Goal: Information Seeking & Learning: Learn about a topic

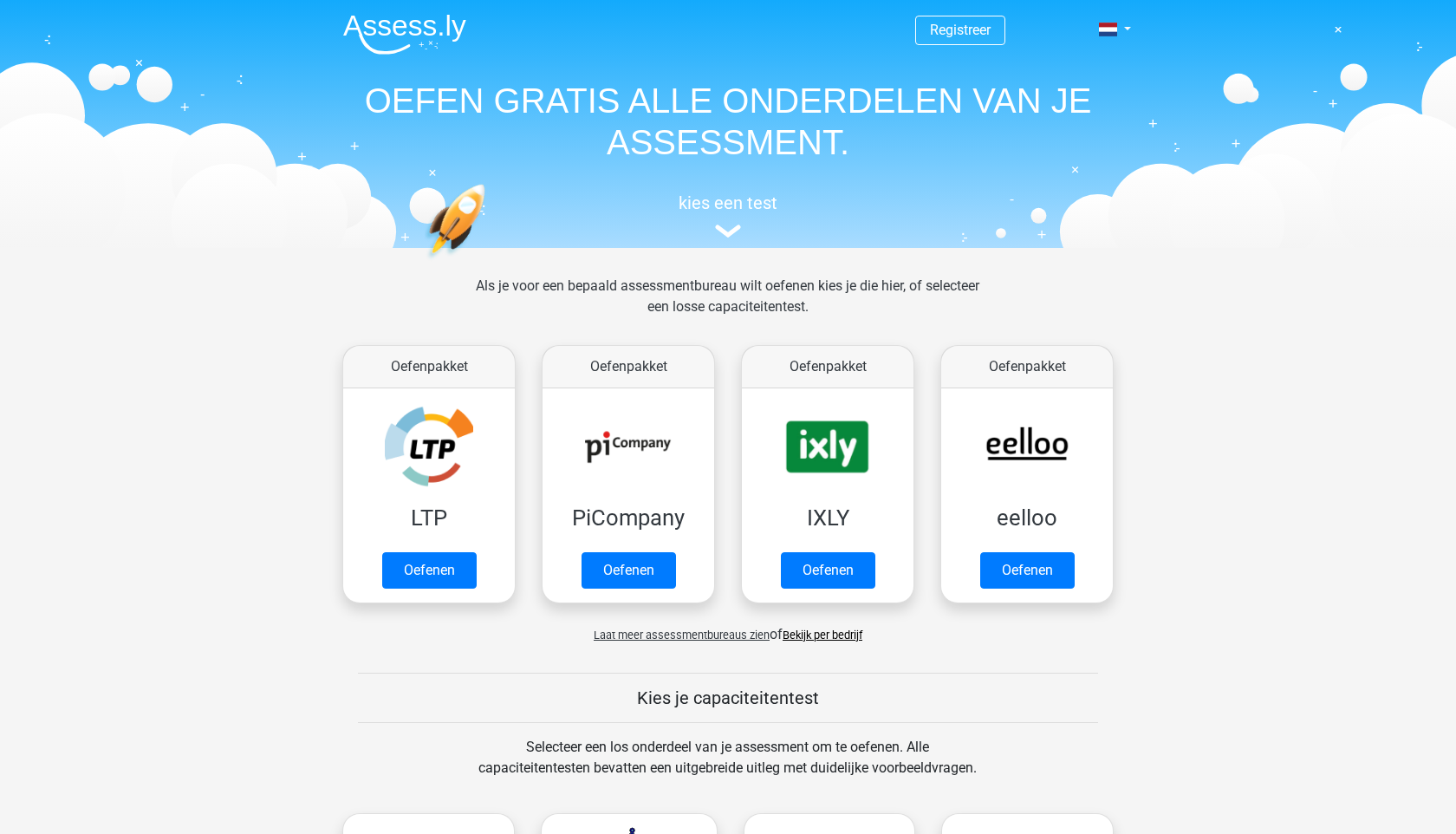
click at [721, 629] on span "Laat meer assessmentbureaus zien" at bounding box center [682, 635] width 176 height 13
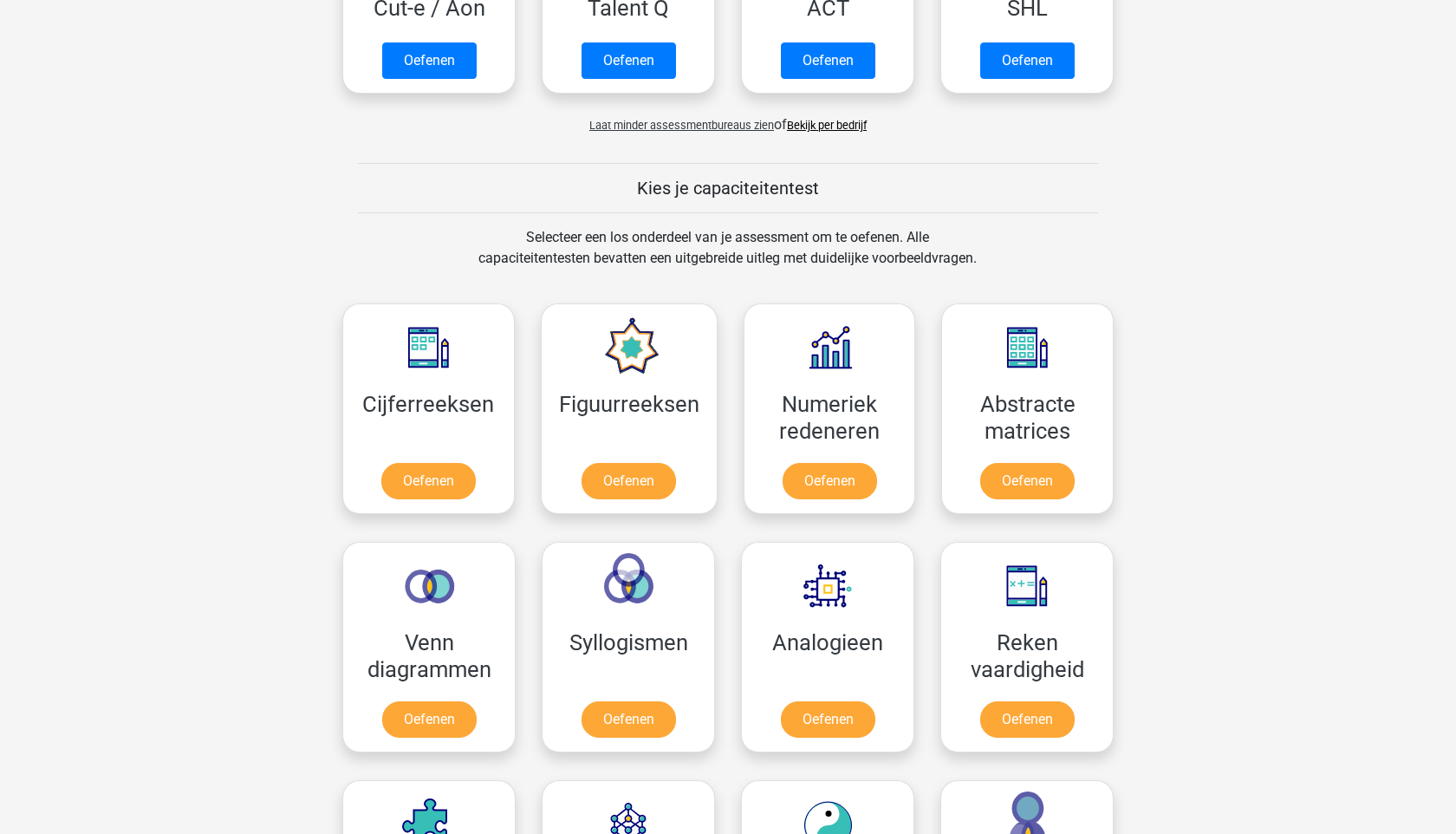
scroll to position [1486, 0]
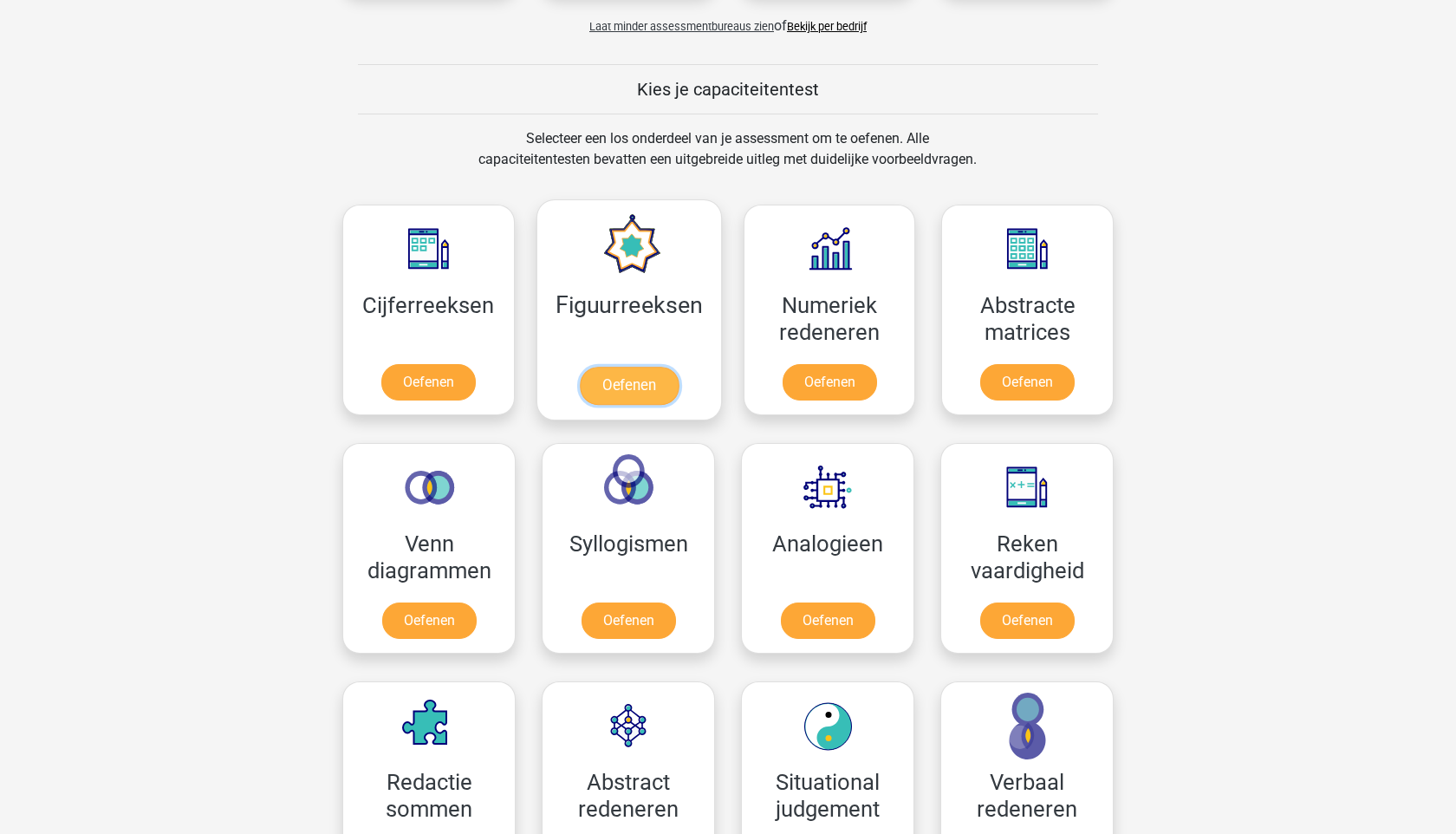
click at [638, 377] on link "Oefenen" at bounding box center [628, 386] width 99 height 38
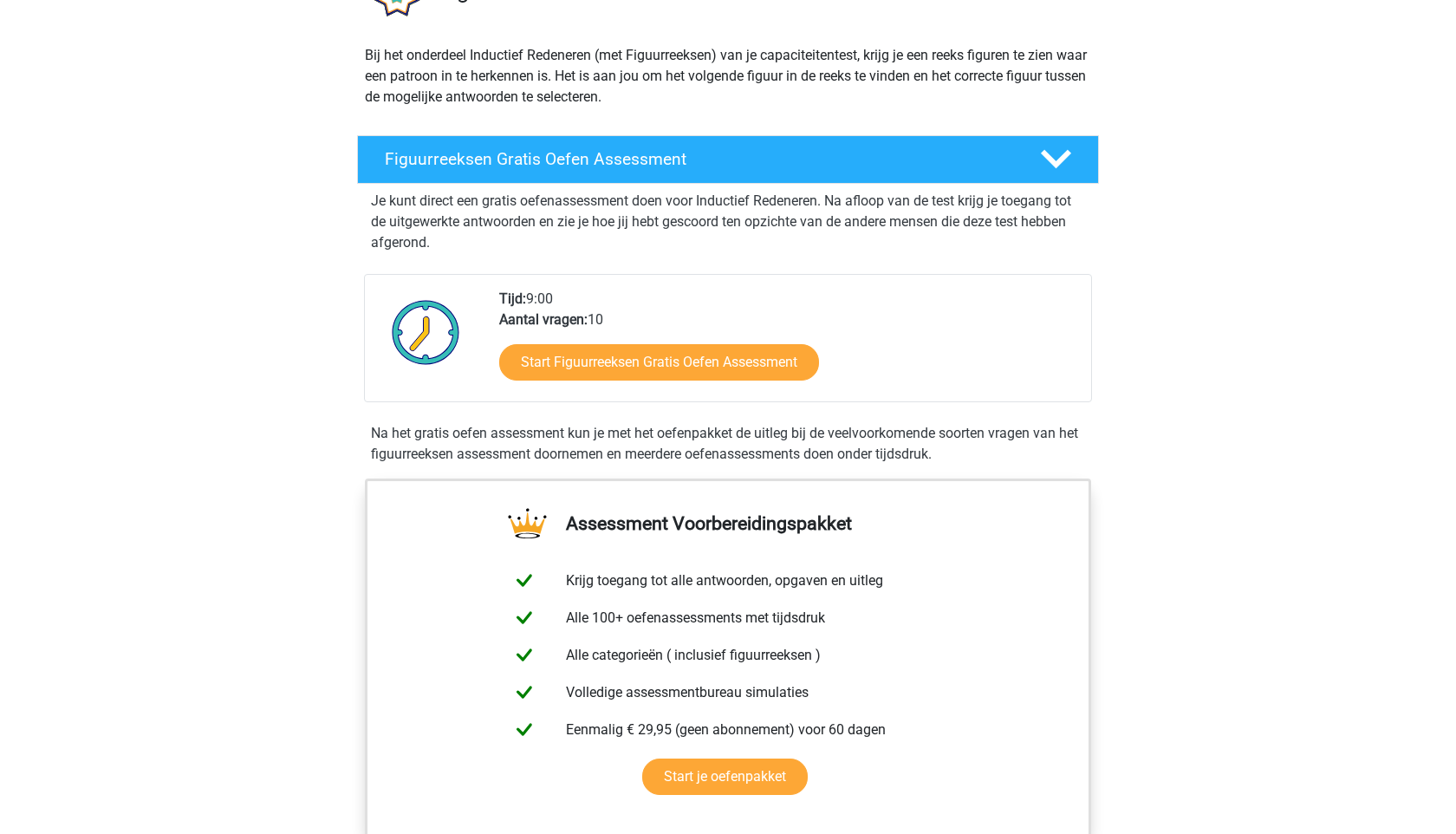
scroll to position [160, 0]
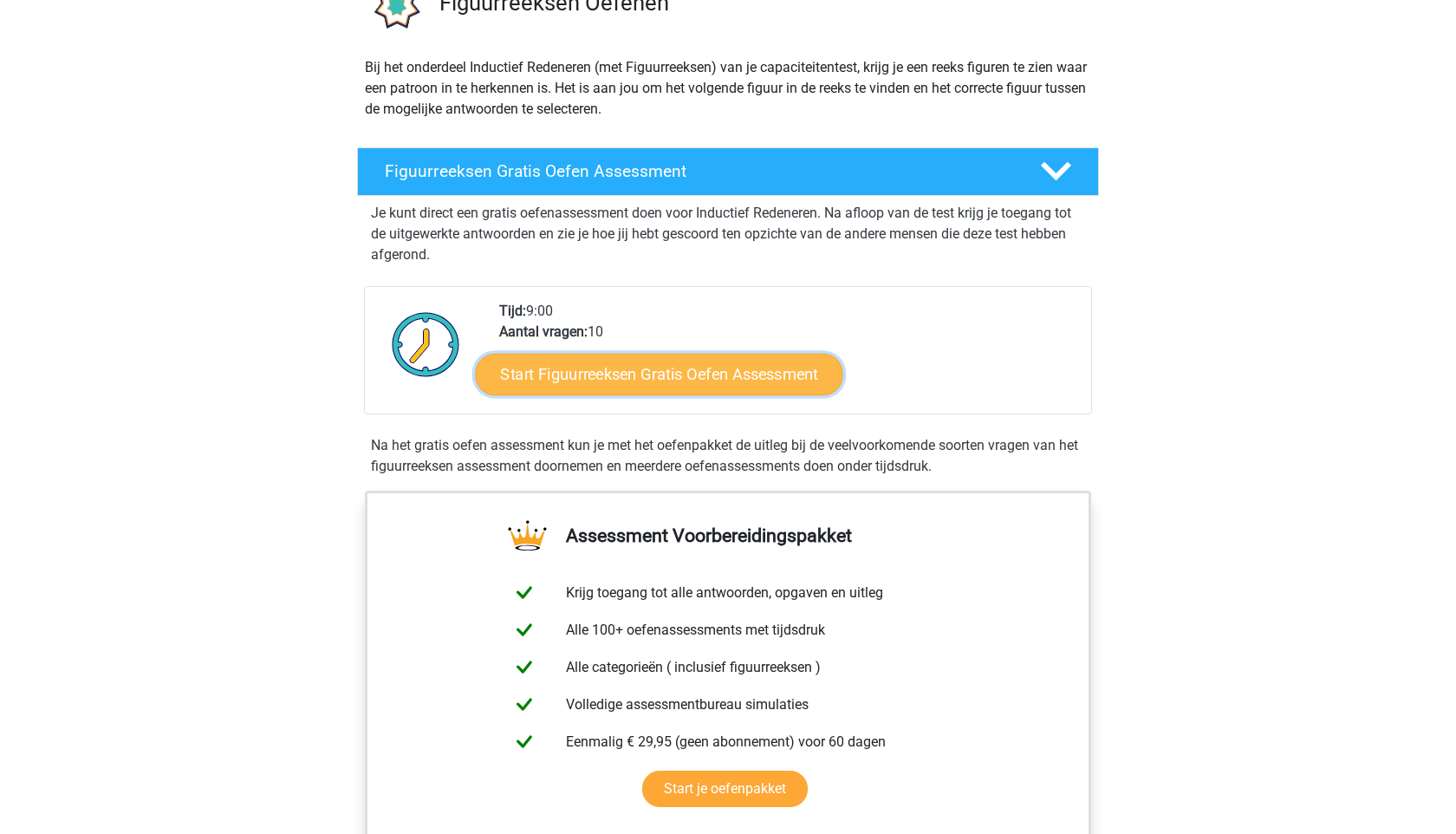
click at [751, 371] on link "Start Figuurreeksen Gratis Oefen Assessment" at bounding box center [659, 374] width 368 height 42
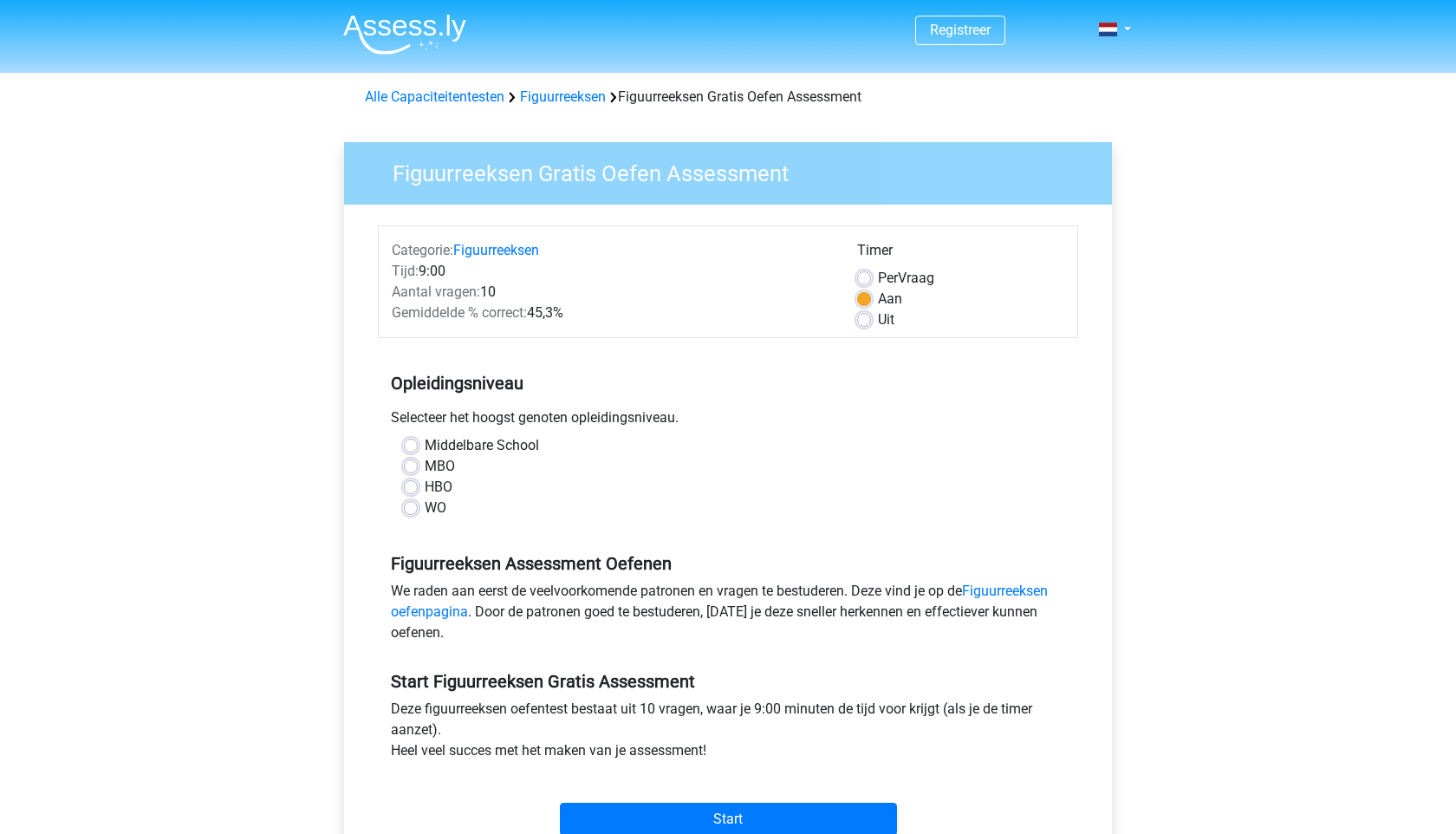
click at [424, 490] on label "HBO" at bounding box center [438, 486] width 27 height 21
click at [408, 490] on input "HBO" at bounding box center [411, 485] width 14 height 17
radio input "true"
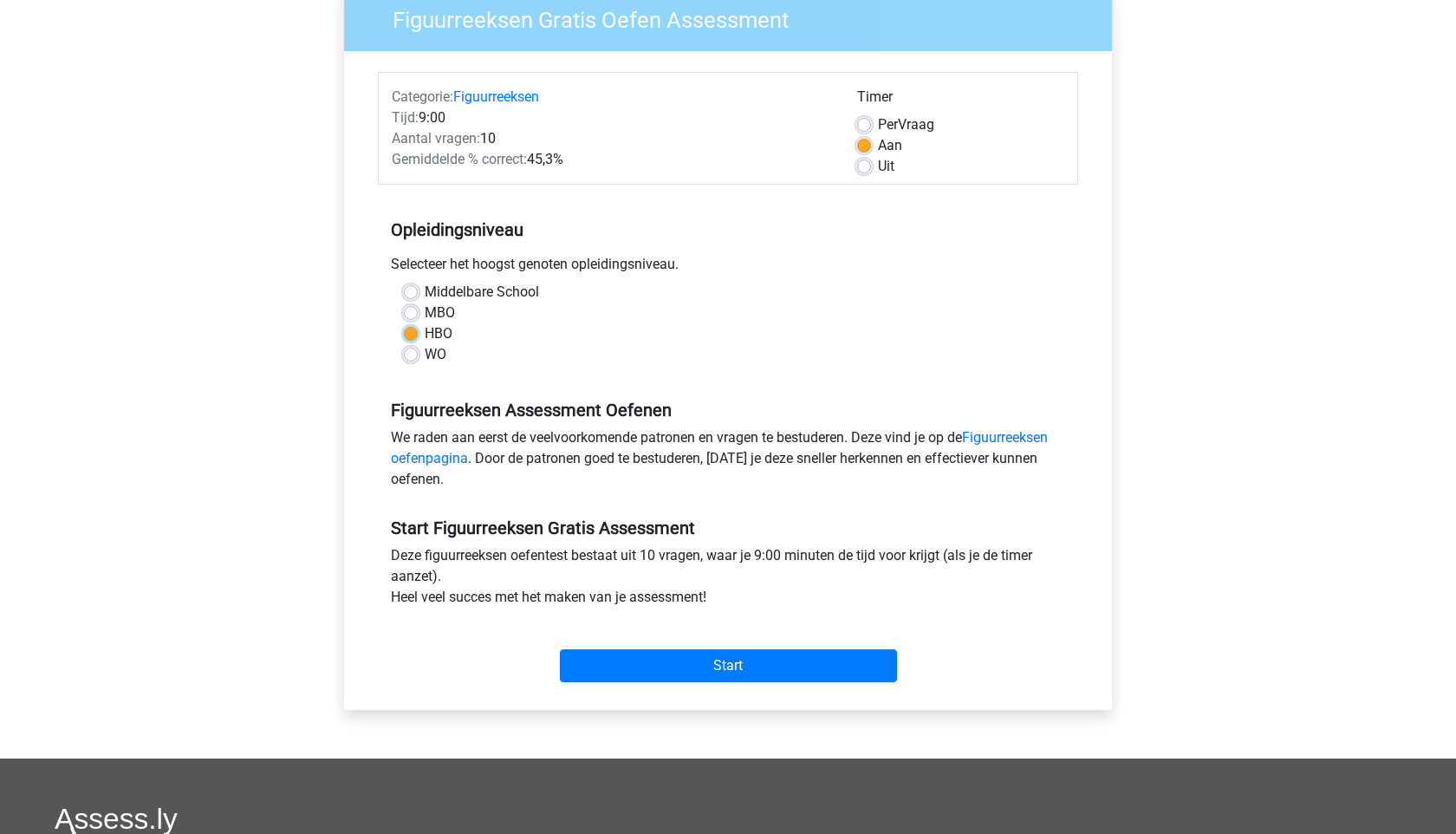
scroll to position [155, 0]
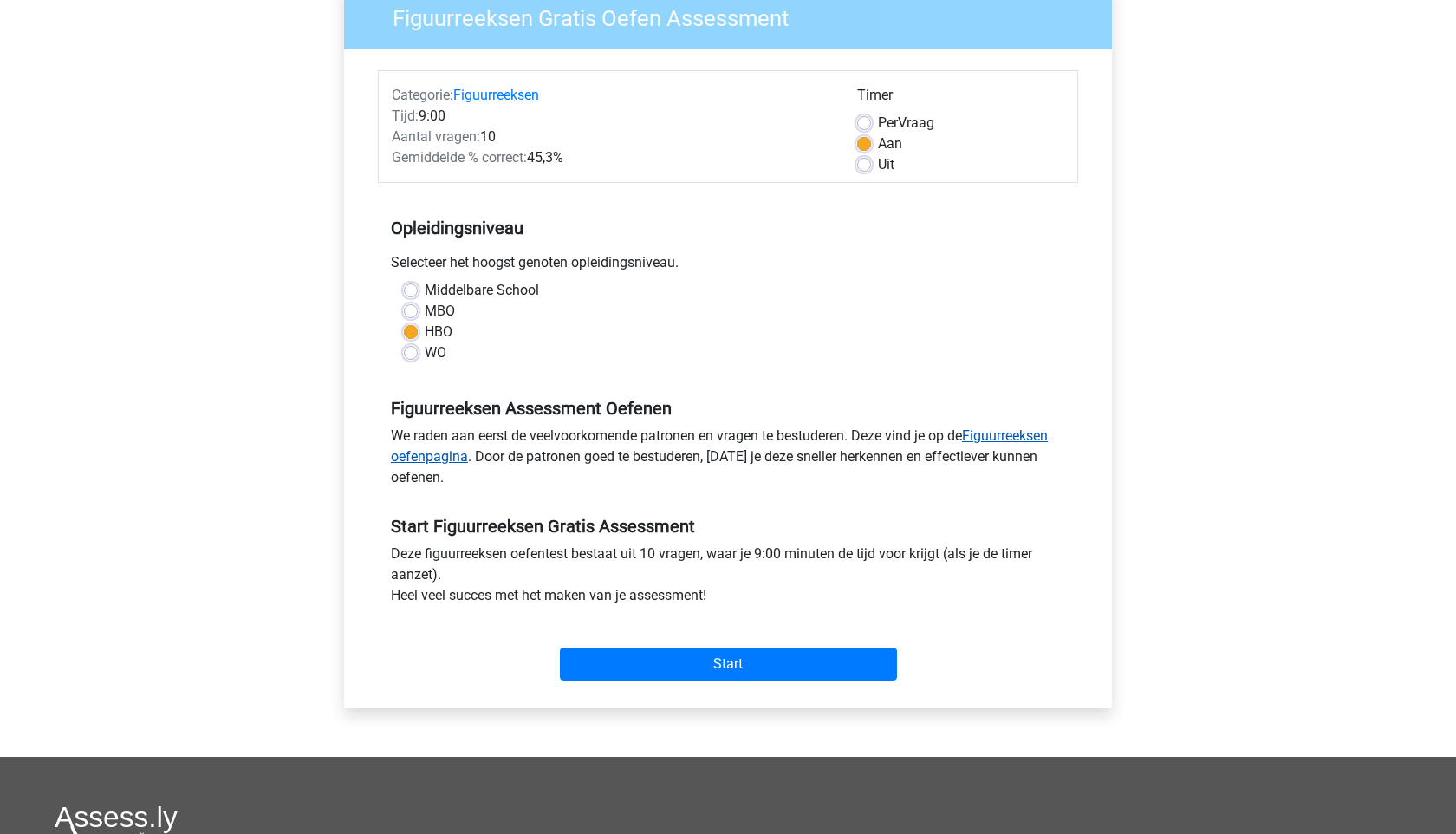
click at [1001, 434] on link "Figuurreeksen oefenpagina" at bounding box center [719, 445] width 657 height 37
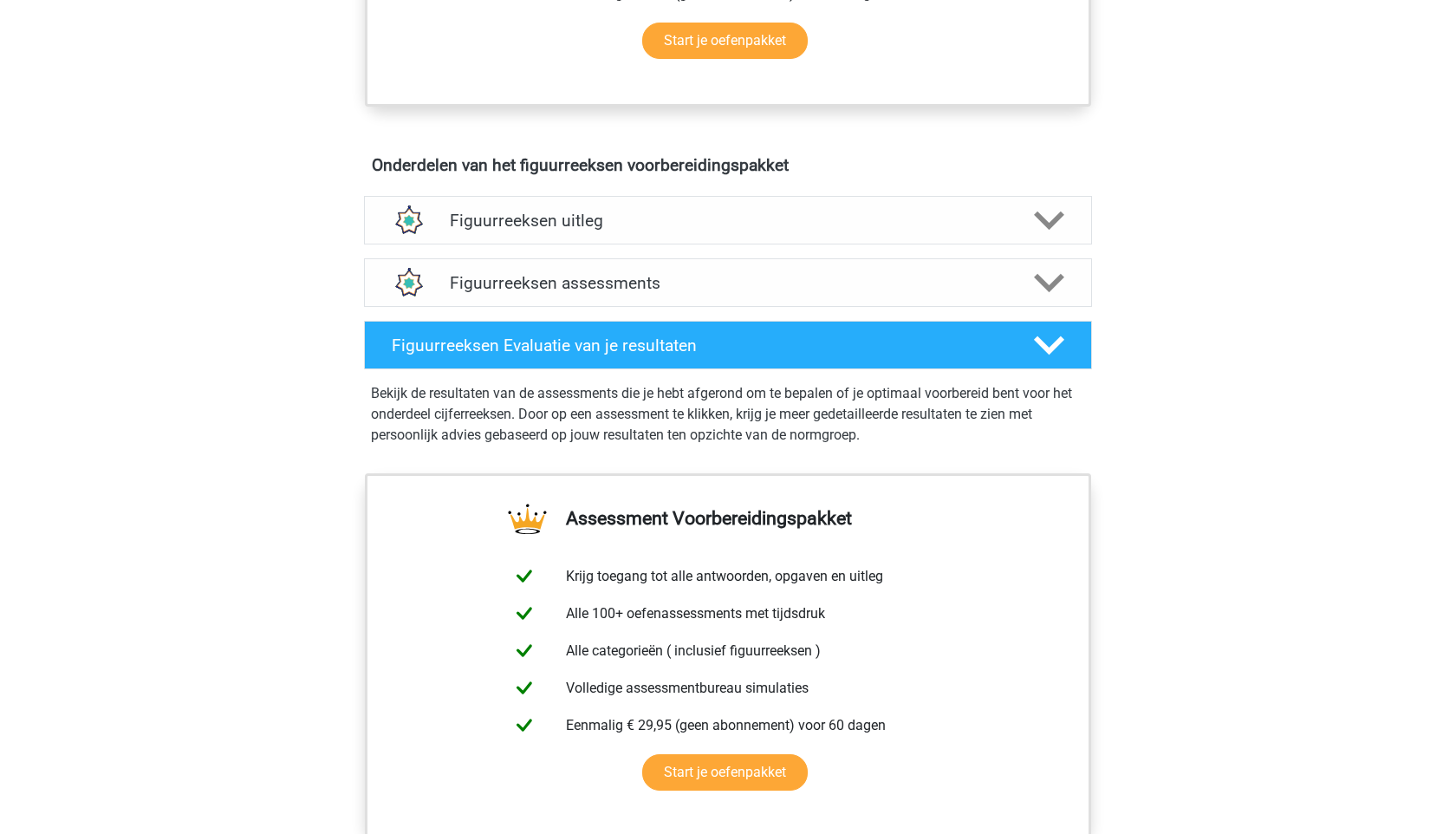
scroll to position [902, 0]
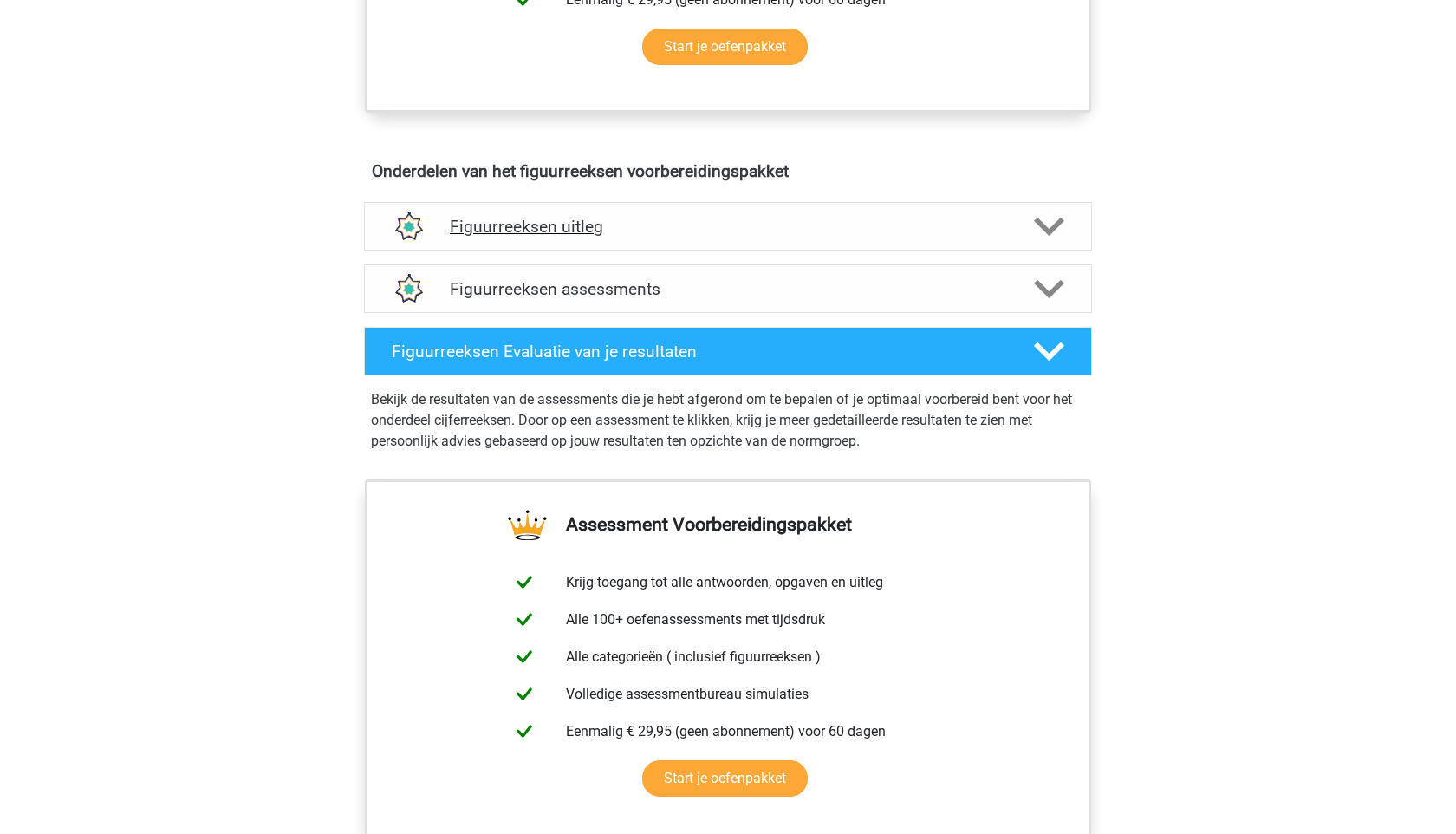
click at [671, 234] on h4 "Figuurreeksen uitleg" at bounding box center [728, 226] width 557 height 20
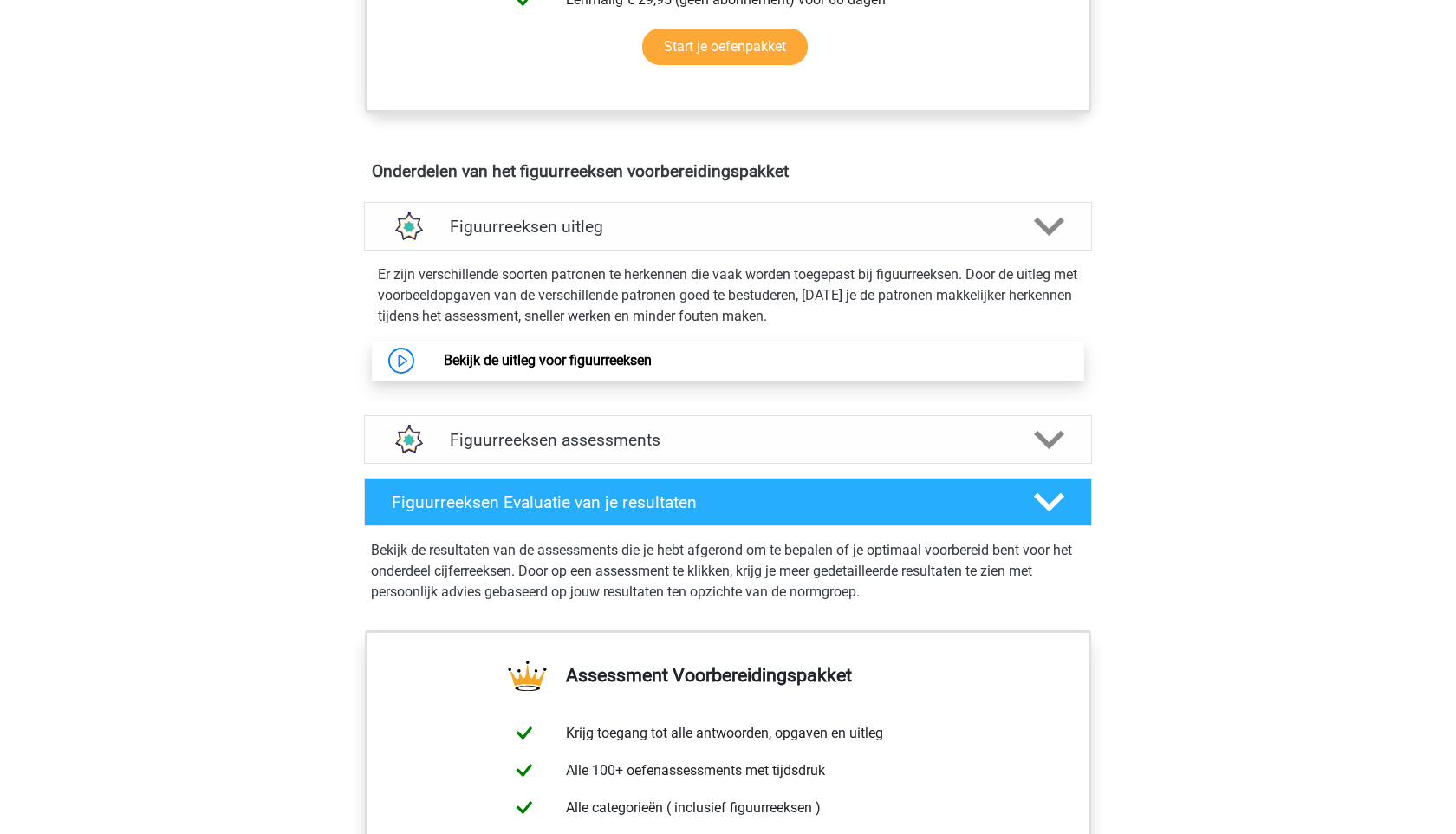
click at [569, 363] on link "Bekijk de uitleg voor figuurreeksen" at bounding box center [548, 360] width 208 height 16
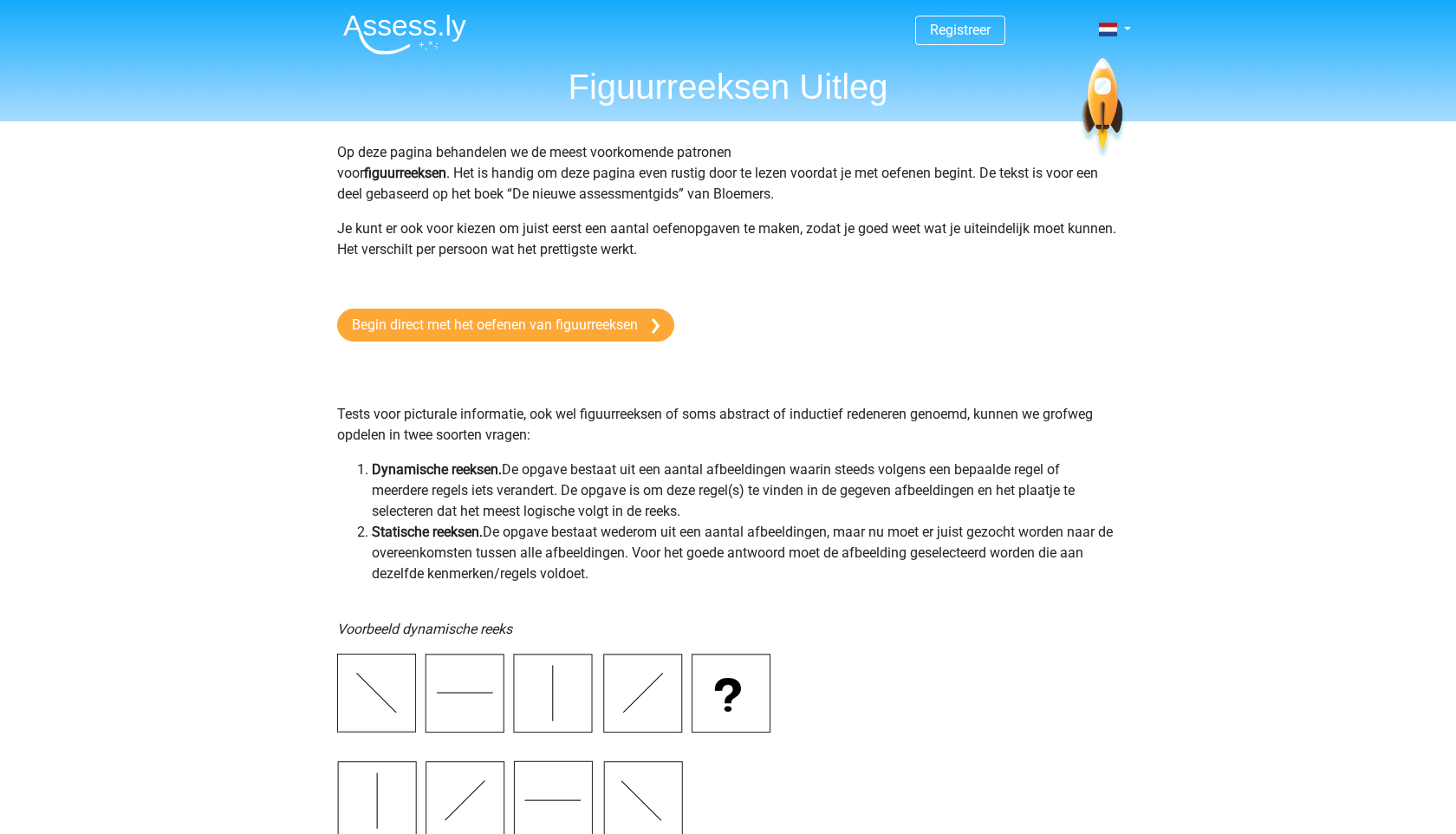
click at [587, 408] on p "Tests voor picturale informatie, ook wel figuurreeksen of soms abstract of indu…" at bounding box center [728, 403] width 782 height 83
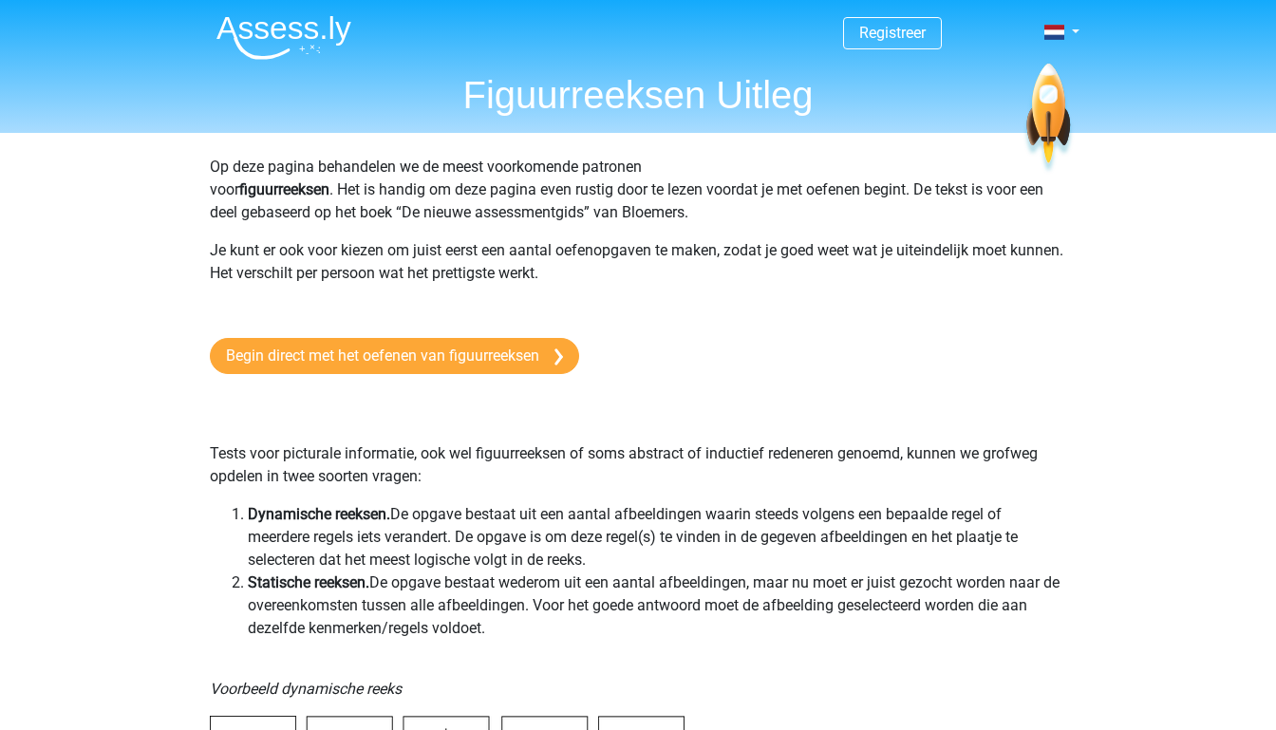
scroll to position [1, 0]
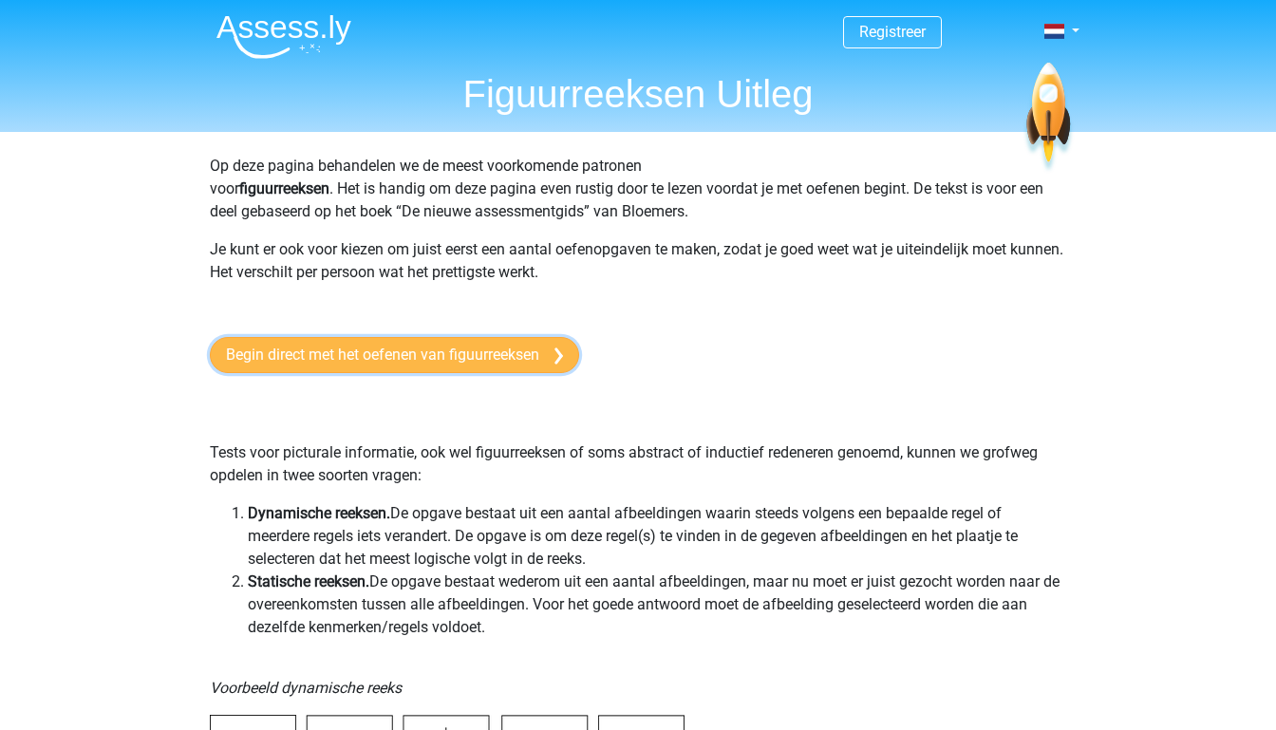
click at [399, 364] on link "Begin direct met het oefenen van figuurreeksen" at bounding box center [394, 355] width 369 height 36
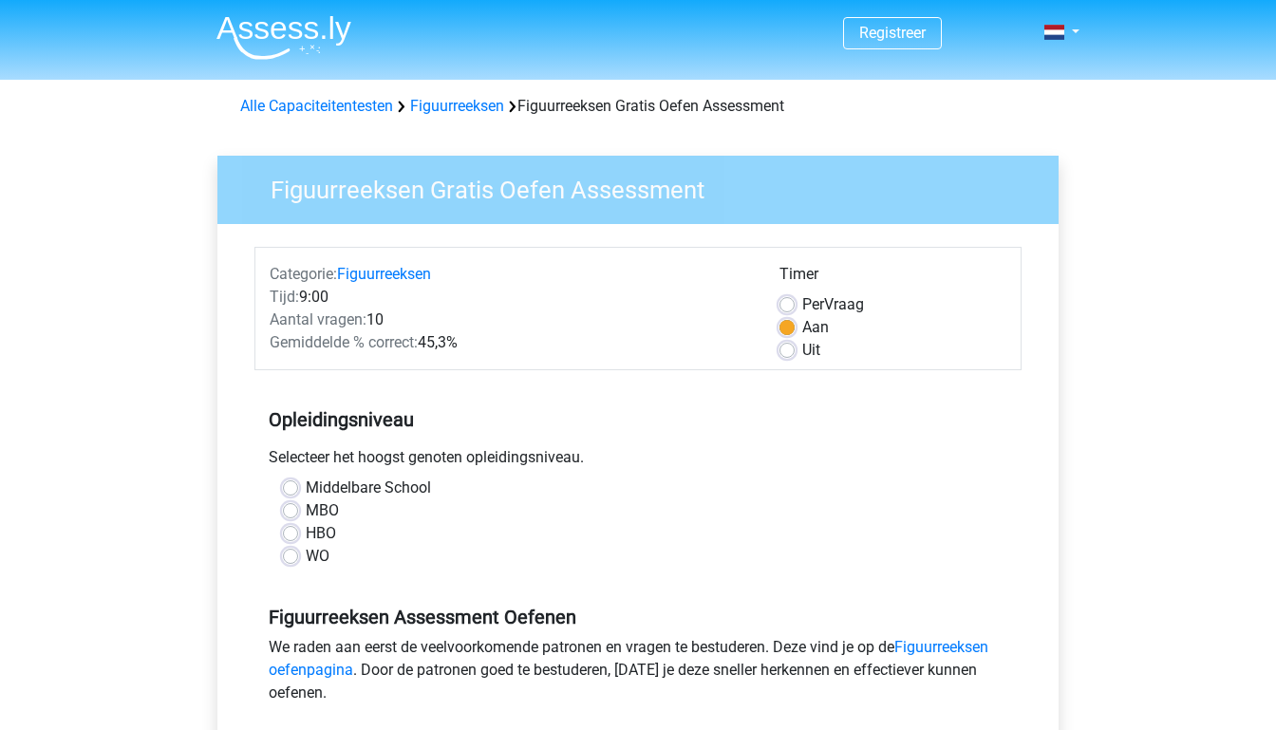
click at [306, 527] on label "HBO" at bounding box center [321, 533] width 30 height 23
click at [292, 527] on input "HBO" at bounding box center [290, 531] width 15 height 19
radio input "true"
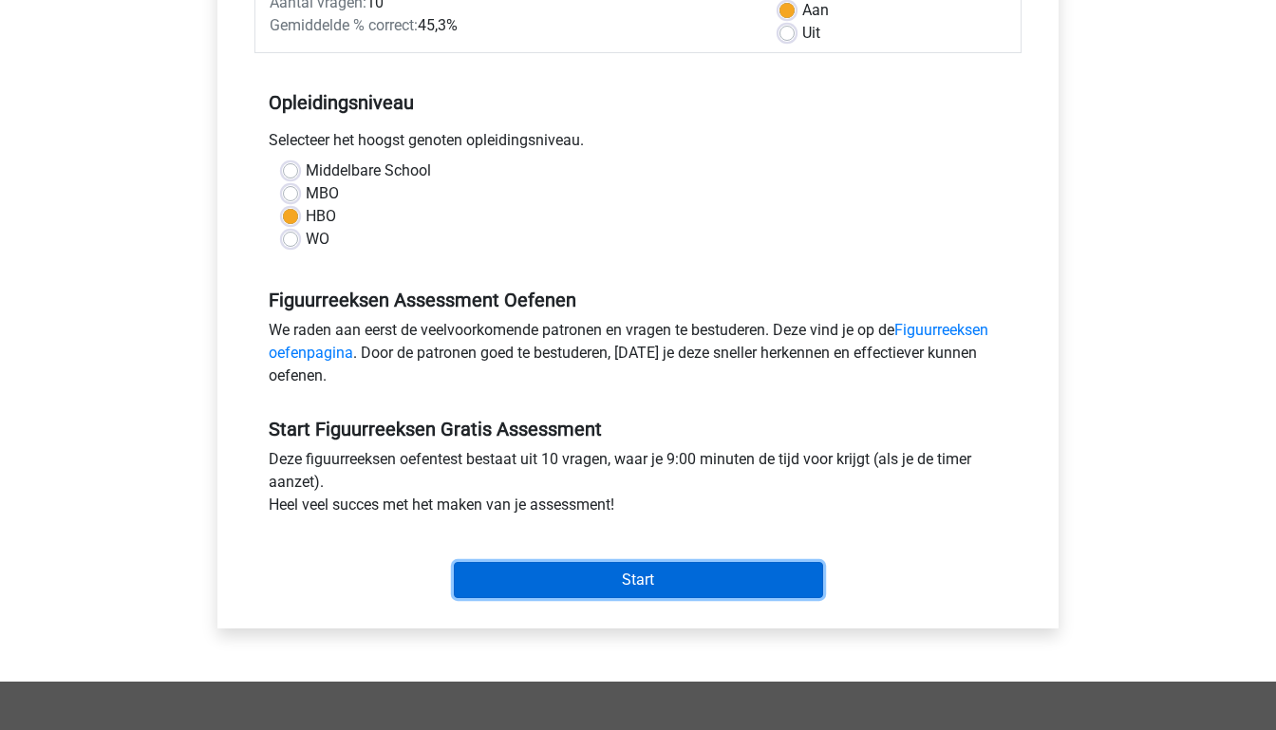
click at [641, 579] on input "Start" at bounding box center [638, 580] width 369 height 36
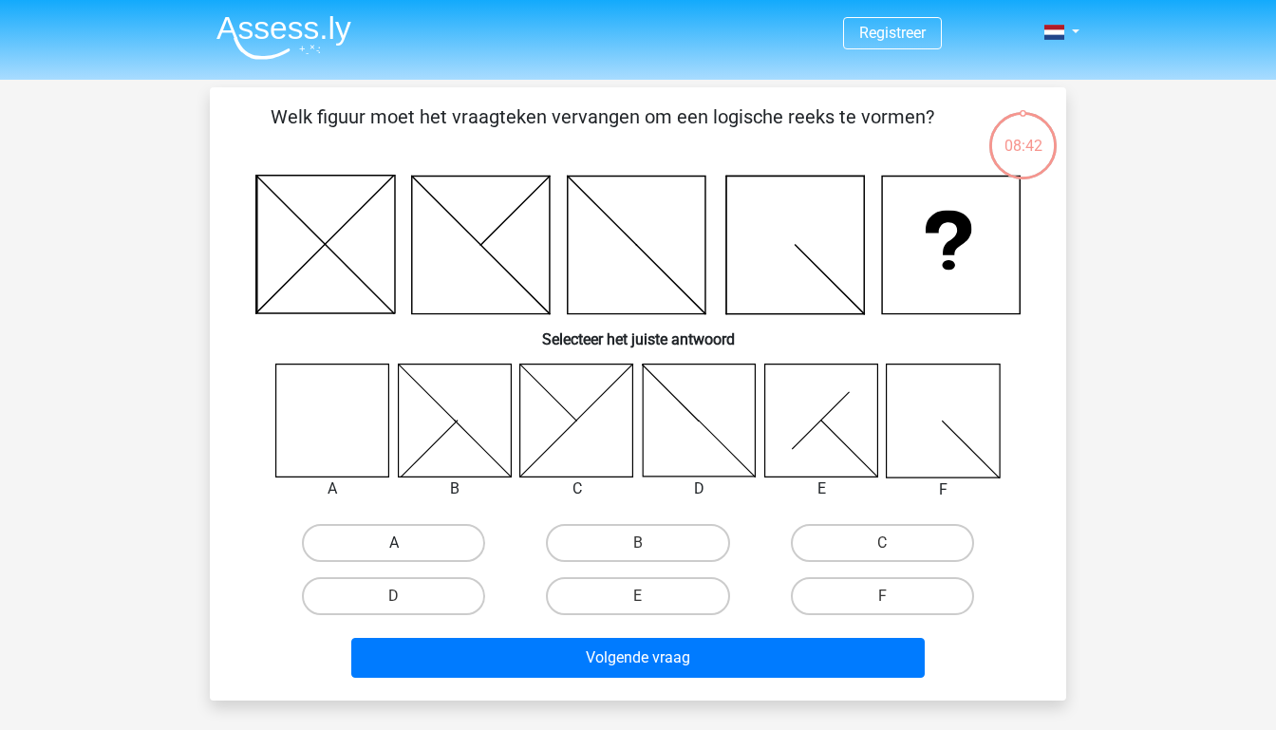
click at [413, 544] on label "A" at bounding box center [393, 543] width 183 height 38
click at [406, 544] on input "A" at bounding box center [400, 549] width 12 height 12
radio input "true"
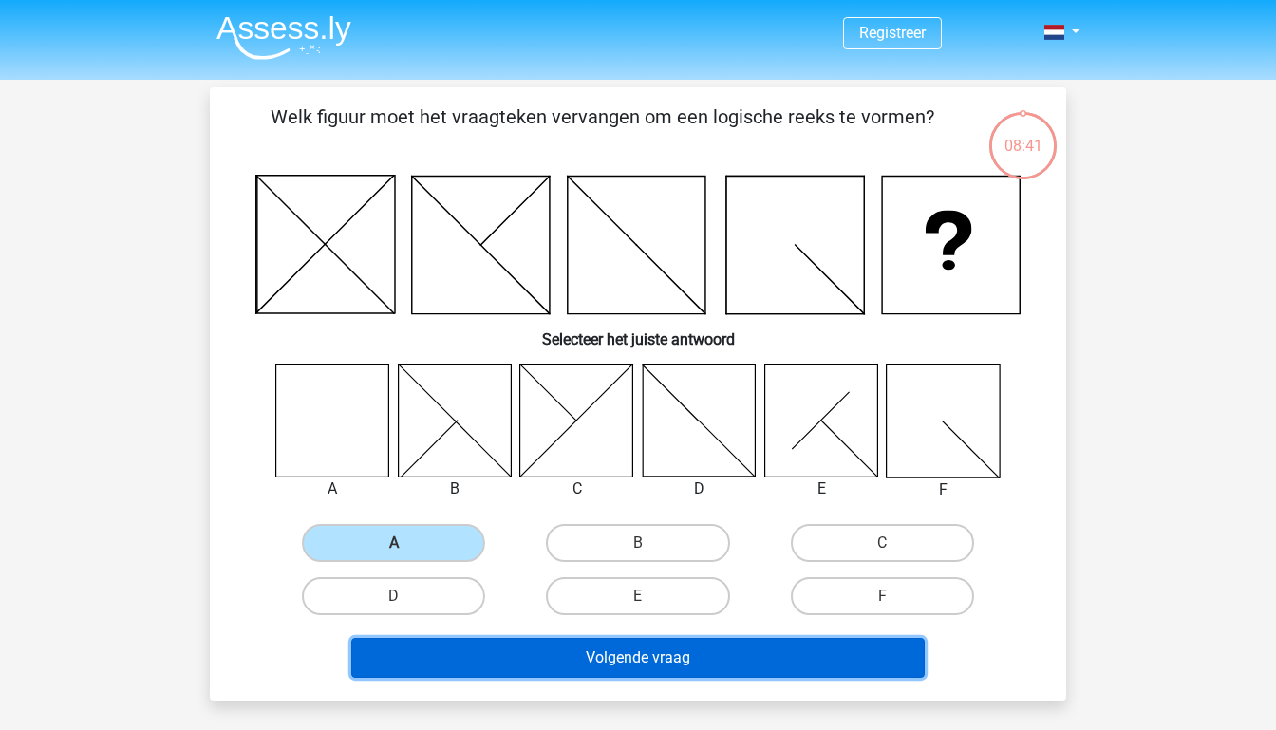
click at [718, 663] on button "Volgende vraag" at bounding box center [638, 658] width 575 height 40
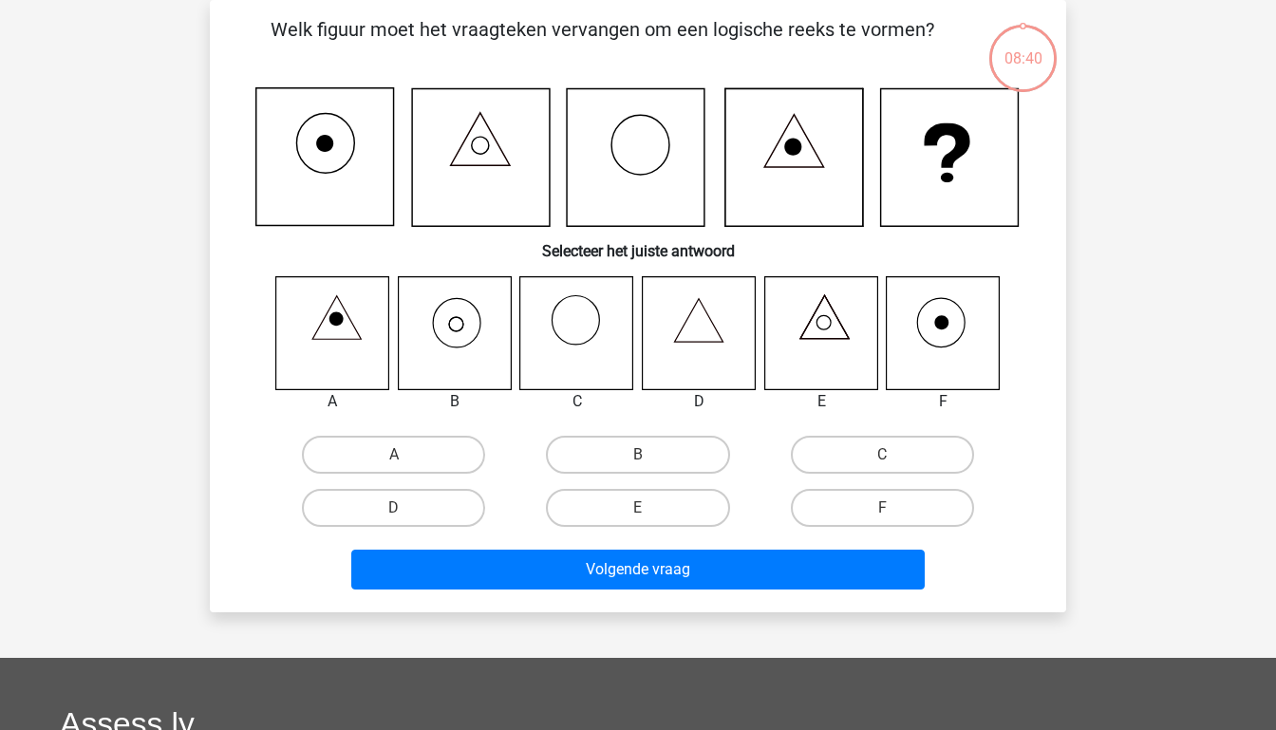
scroll to position [87, 0]
click at [643, 458] on input "B" at bounding box center [644, 461] width 12 height 12
radio input "true"
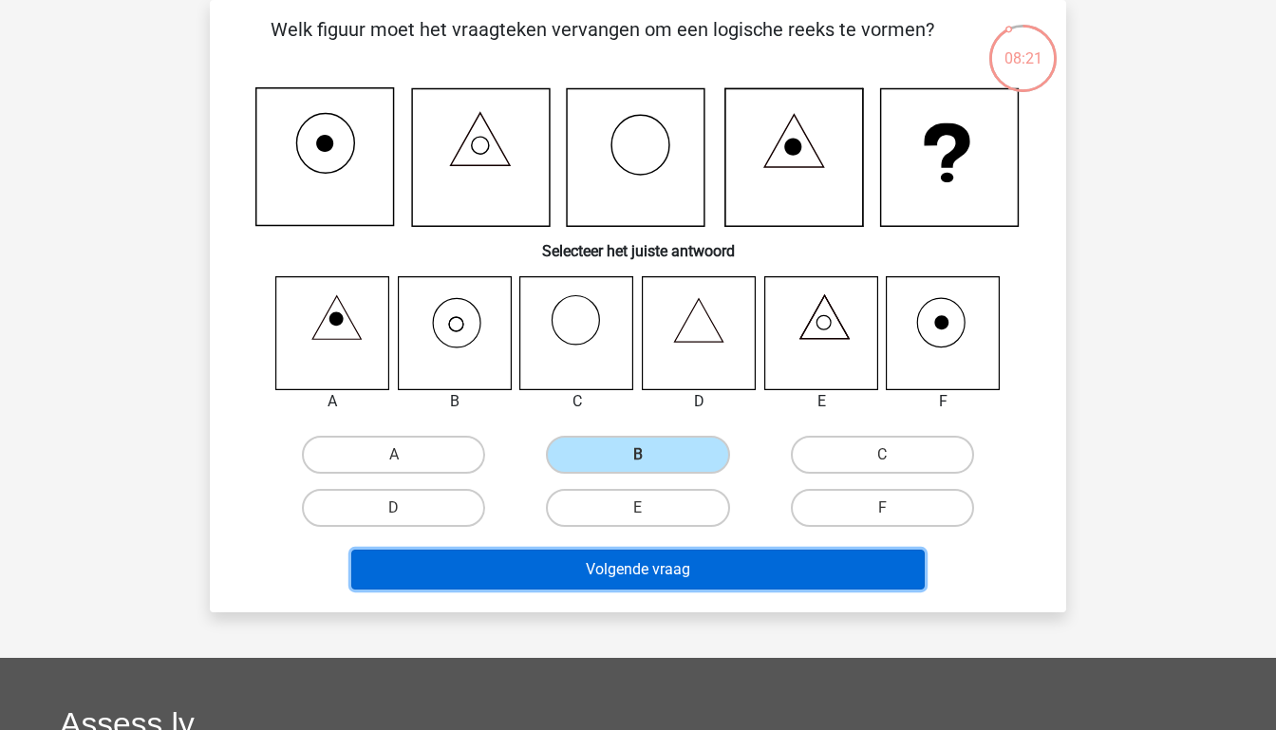
click at [650, 576] on button "Volgende vraag" at bounding box center [638, 570] width 575 height 40
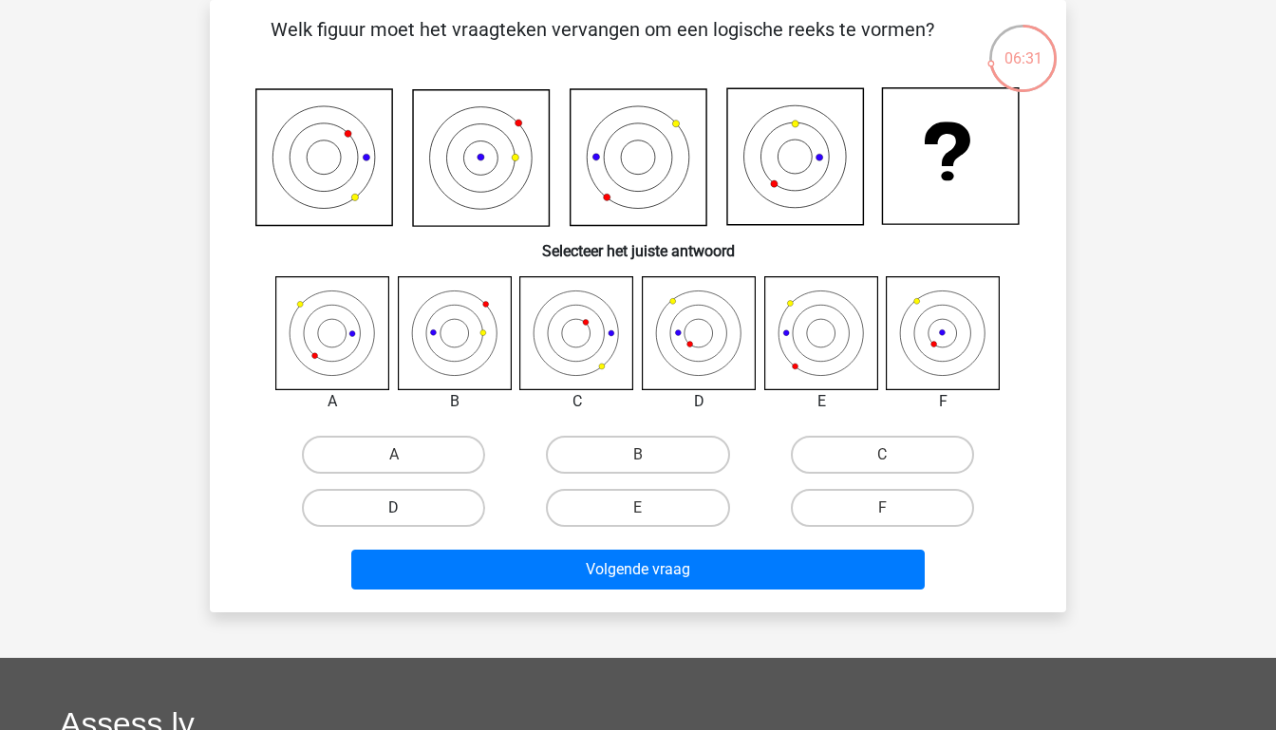
click at [431, 497] on label "D" at bounding box center [393, 508] width 183 height 38
click at [406, 508] on input "D" at bounding box center [400, 514] width 12 height 12
radio input "true"
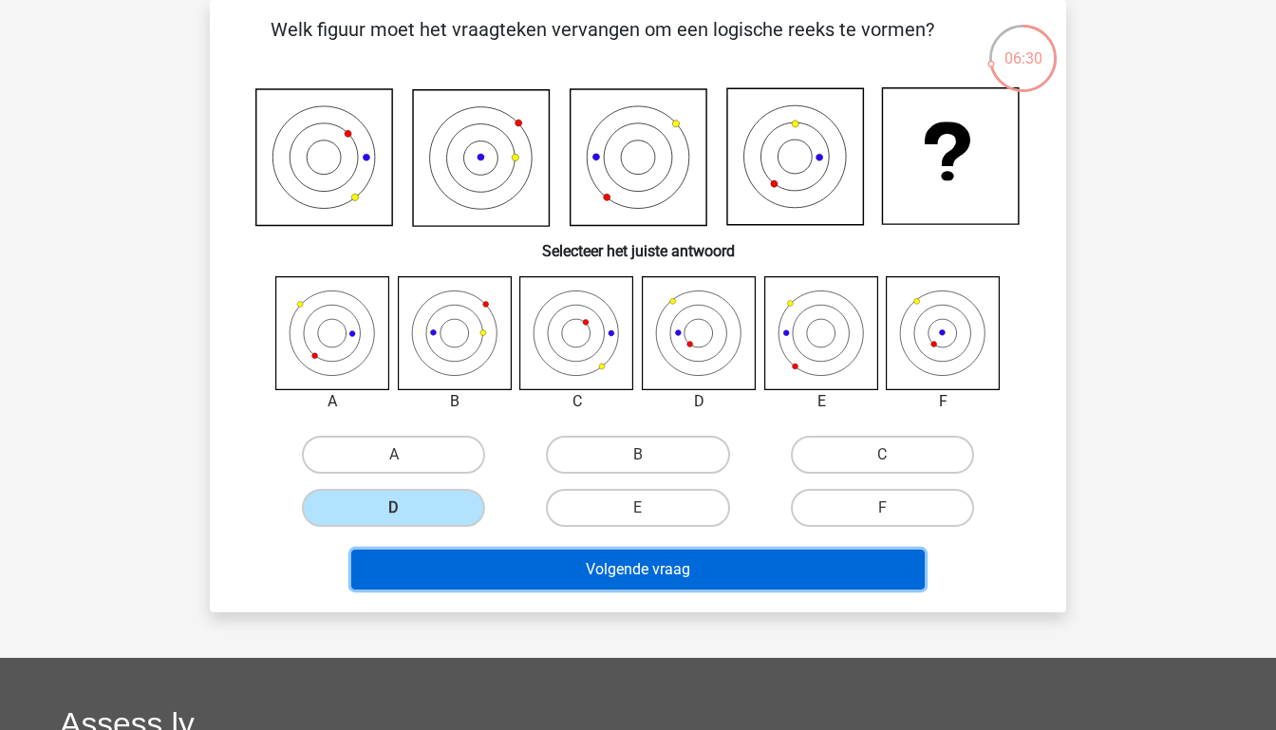
click at [572, 569] on button "Volgende vraag" at bounding box center [638, 570] width 575 height 40
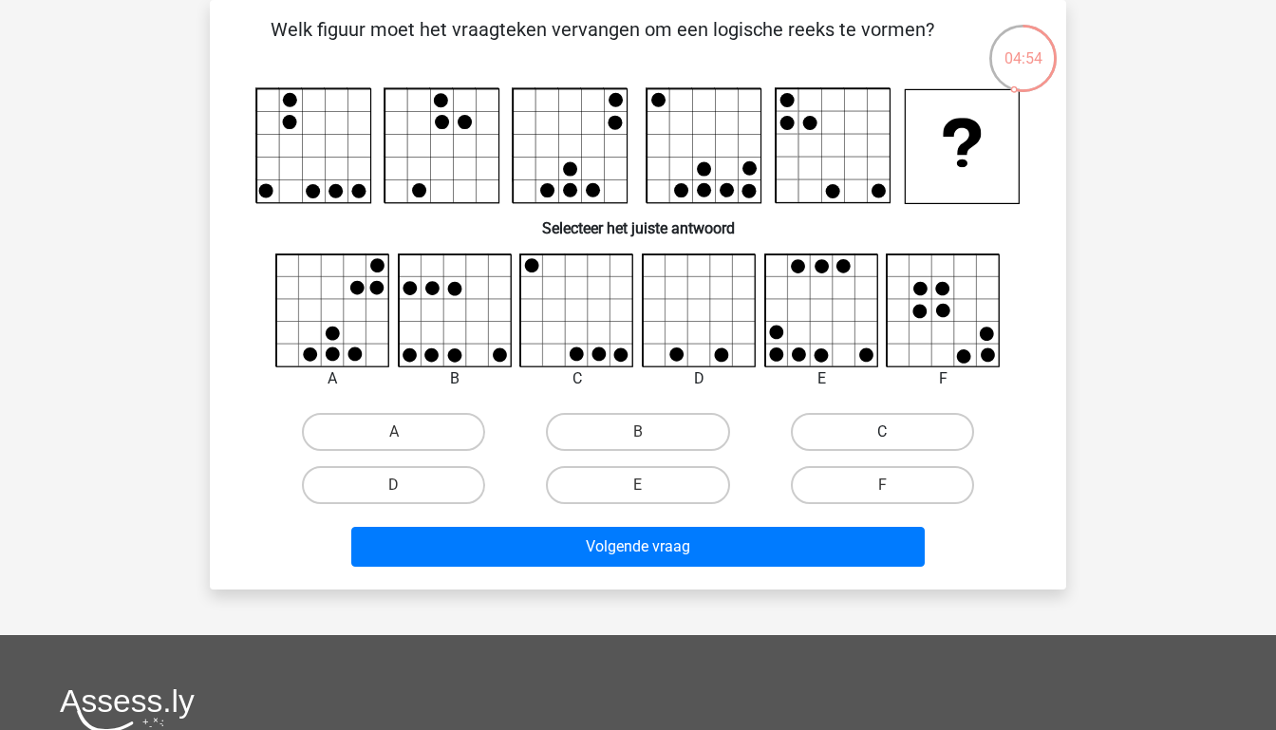
click at [936, 449] on label "C" at bounding box center [882, 432] width 183 height 38
click at [895, 444] on input "C" at bounding box center [888, 438] width 12 height 12
radio input "true"
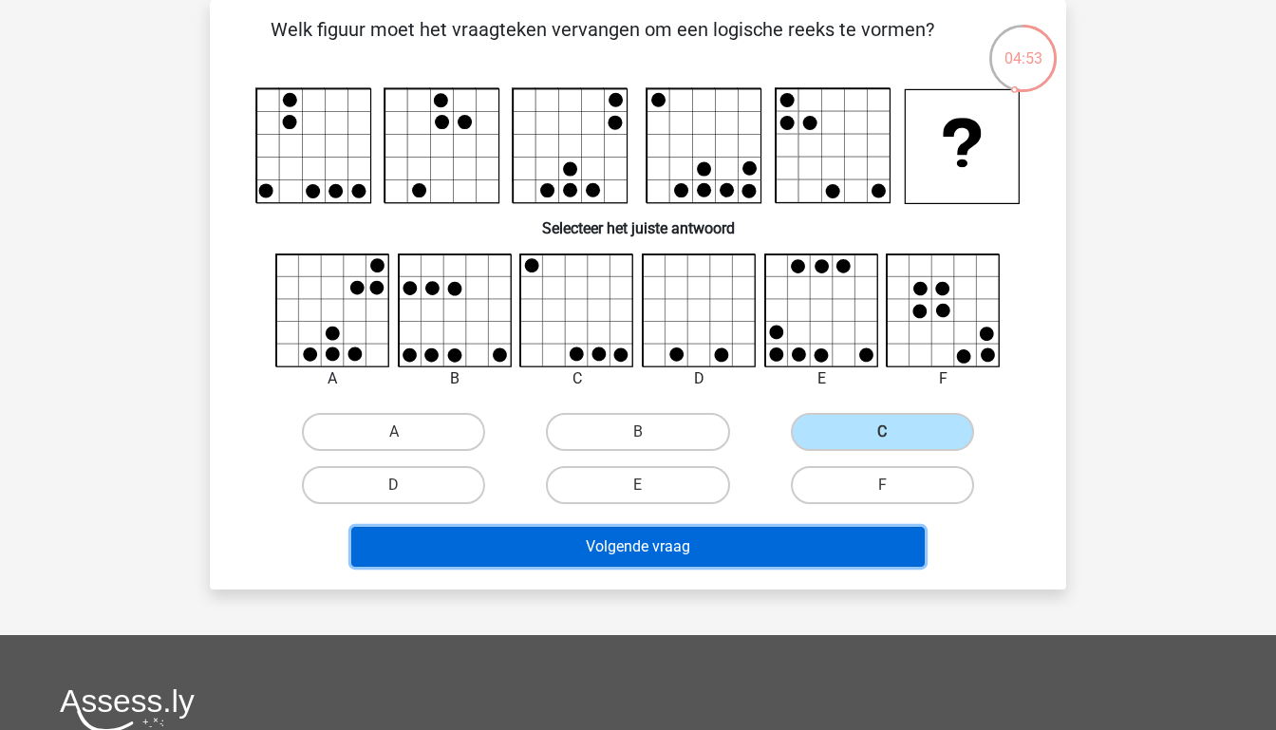
click at [826, 547] on button "Volgende vraag" at bounding box center [638, 547] width 575 height 40
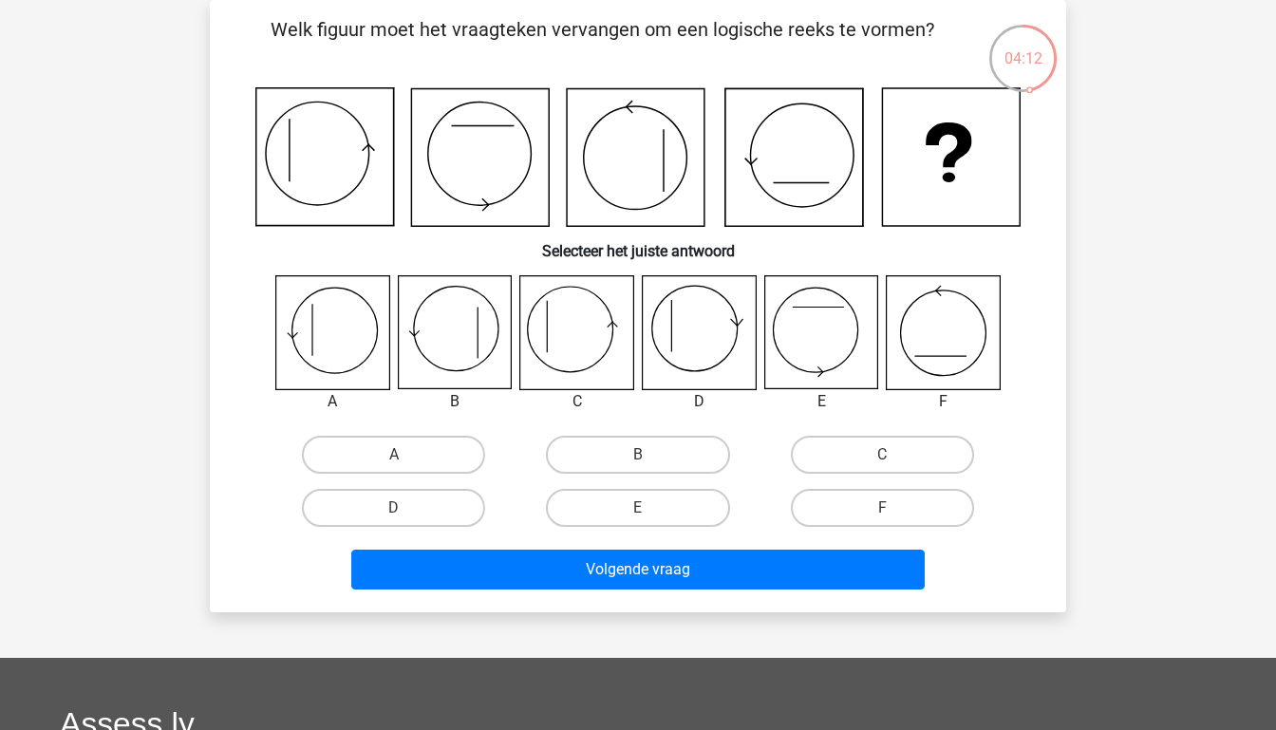
click at [395, 460] on input "A" at bounding box center [400, 461] width 12 height 12
radio input "true"
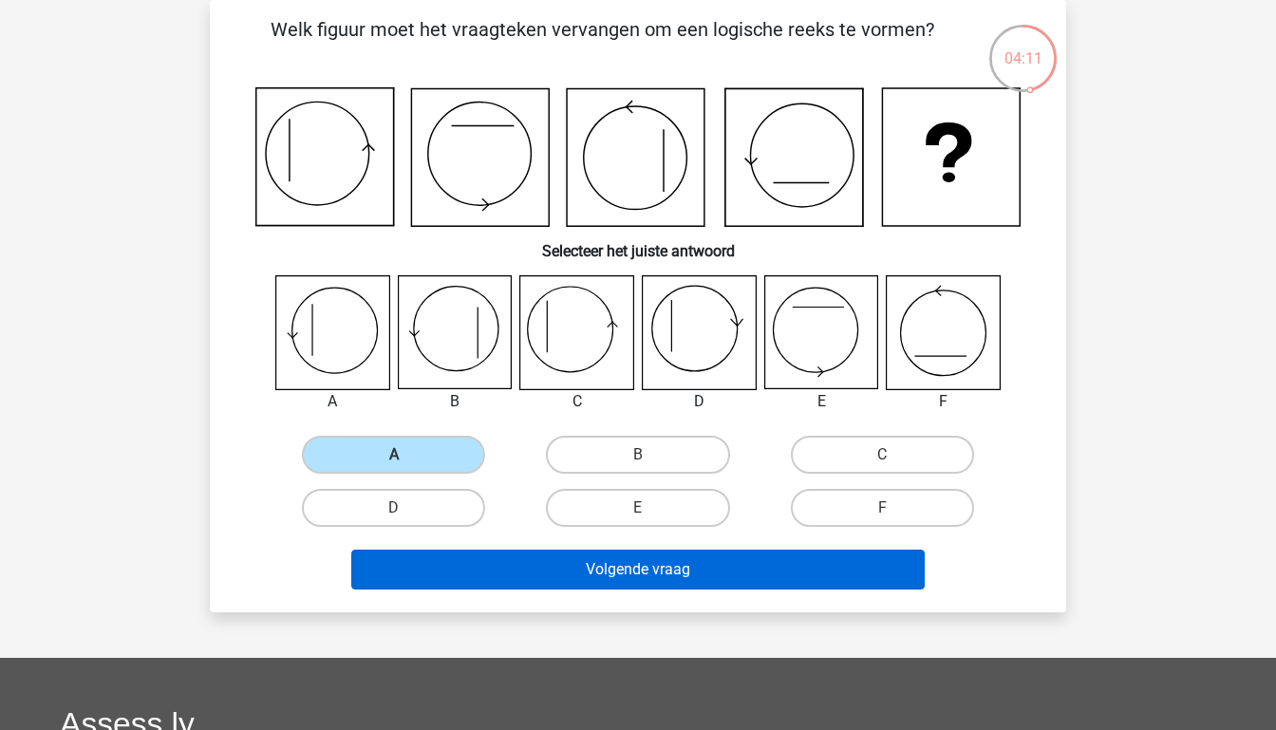
click at [657, 583] on button "Volgende vraag" at bounding box center [638, 570] width 575 height 40
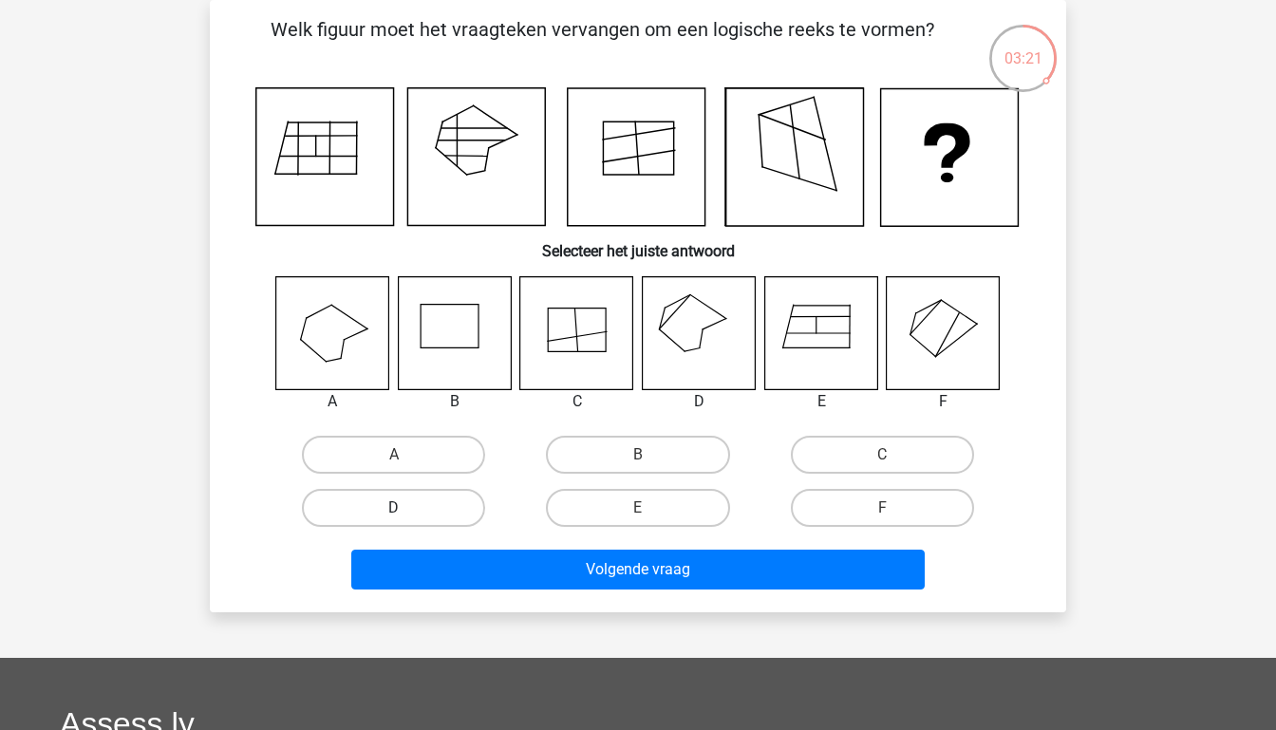
click at [367, 518] on label "D" at bounding box center [393, 508] width 183 height 38
click at [394, 518] on input "D" at bounding box center [400, 514] width 12 height 12
radio input "true"
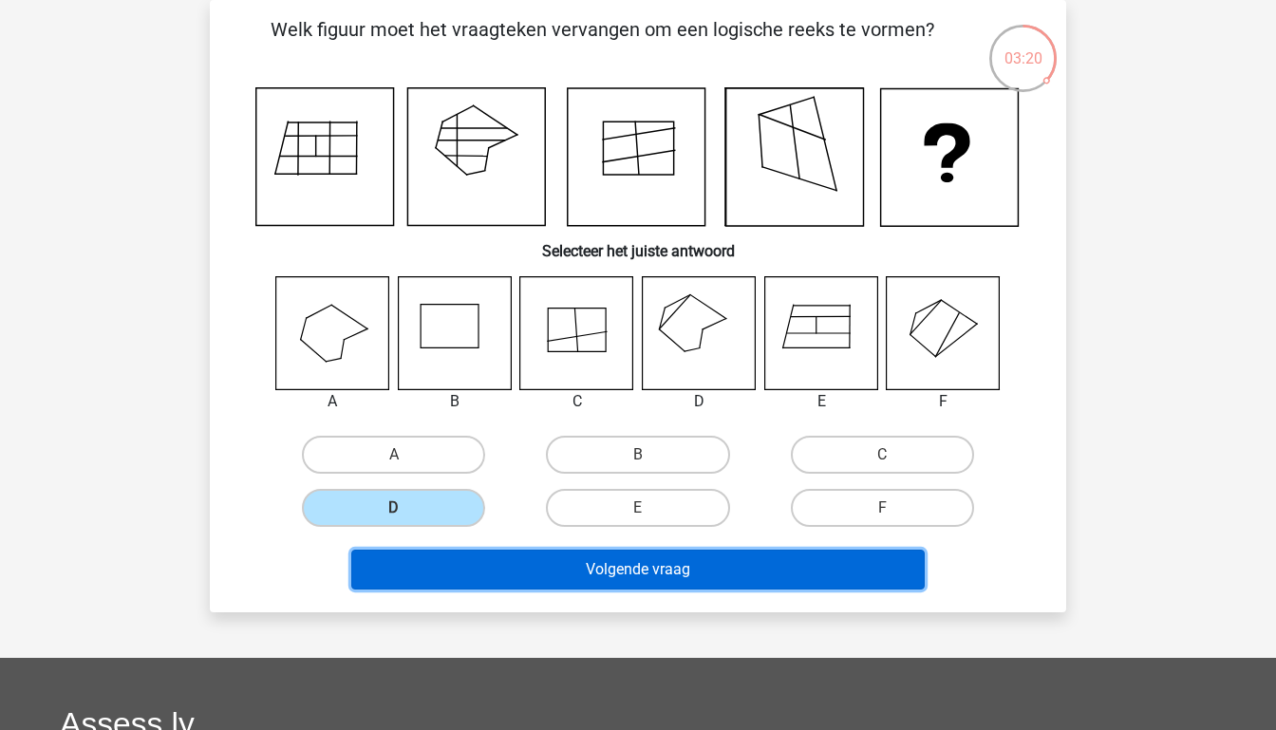
click at [667, 574] on button "Volgende vraag" at bounding box center [638, 570] width 575 height 40
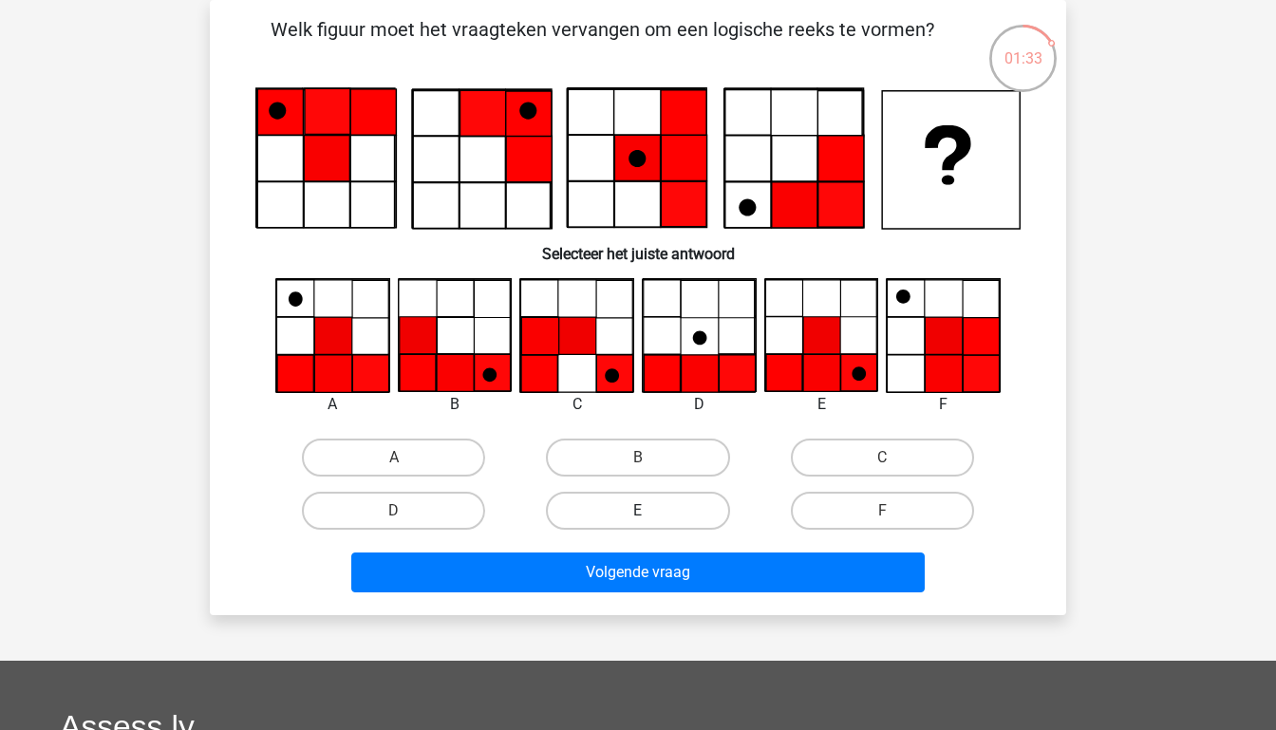
click at [614, 507] on label "E" at bounding box center [637, 511] width 183 height 38
click at [638, 511] on input "E" at bounding box center [644, 517] width 12 height 12
radio input "true"
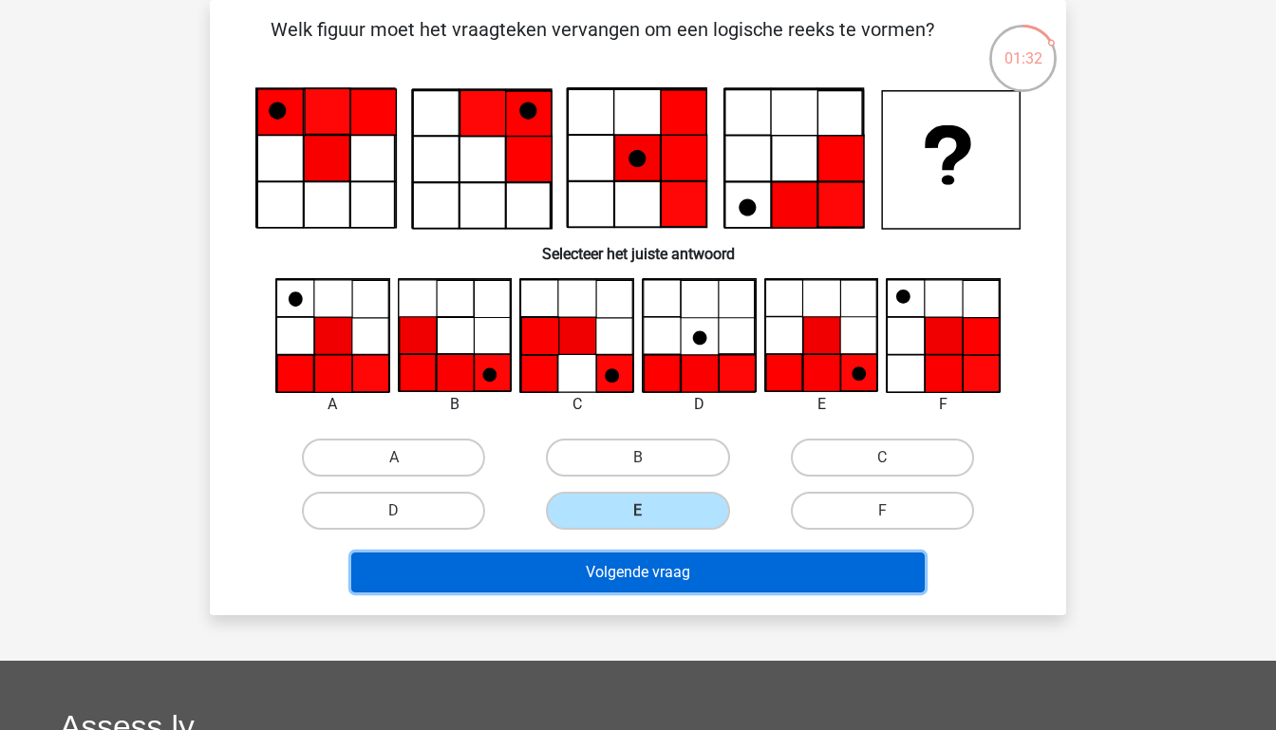
click at [668, 566] on button "Volgende vraag" at bounding box center [638, 573] width 575 height 40
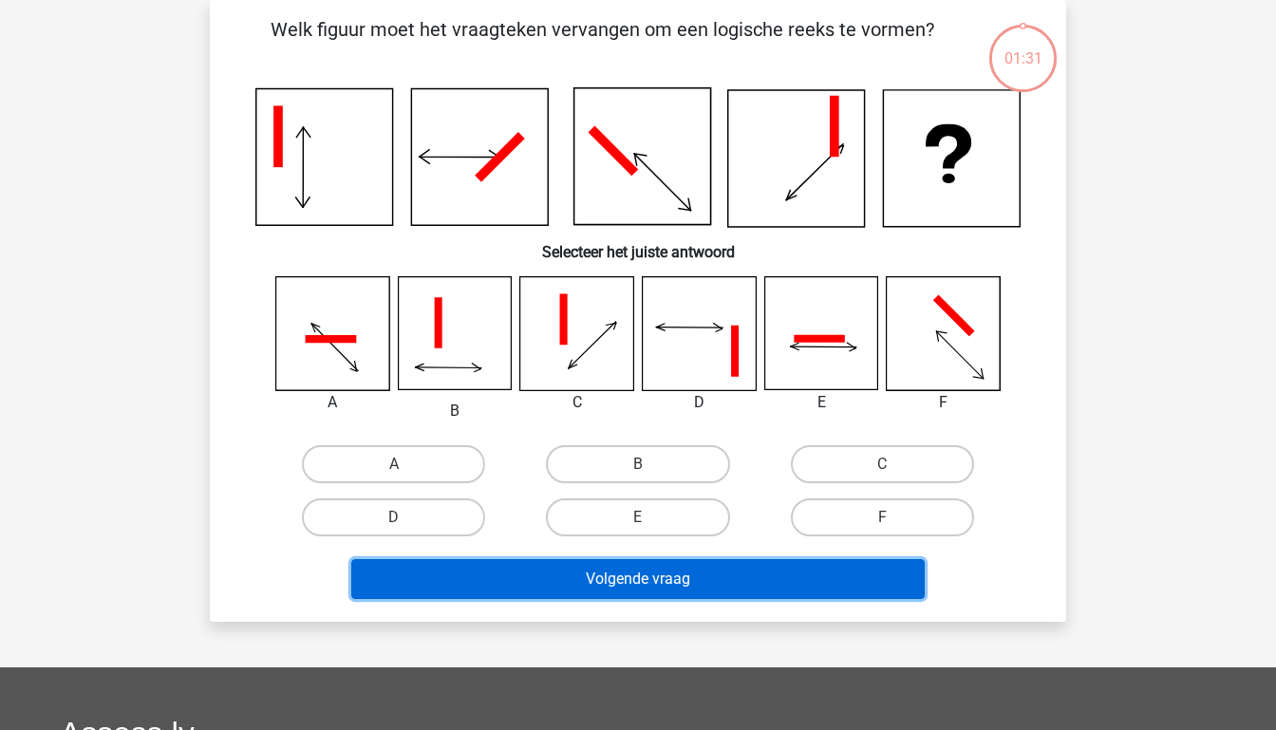
click at [668, 566] on button "Volgende vraag" at bounding box center [638, 579] width 575 height 40
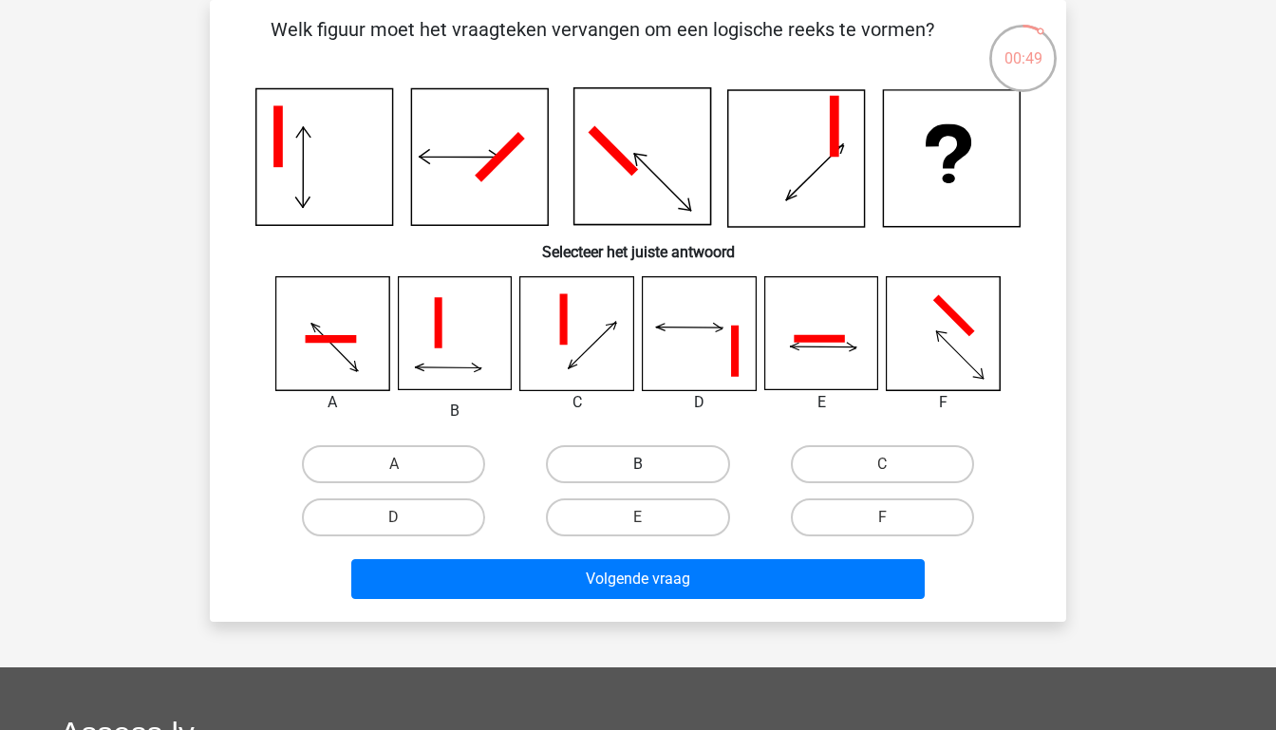
click at [592, 445] on label "B" at bounding box center [637, 464] width 183 height 38
click at [638, 464] on input "B" at bounding box center [644, 470] width 12 height 12
radio input "true"
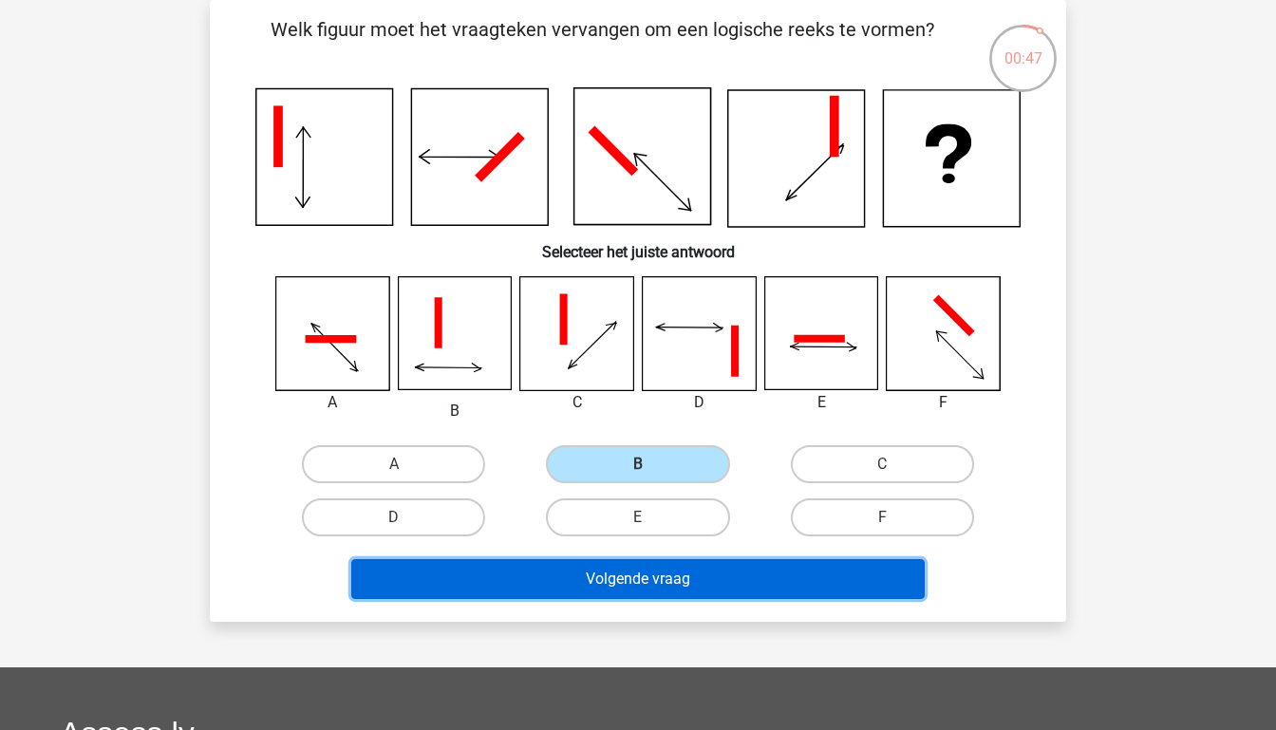
click at [613, 576] on button "Volgende vraag" at bounding box center [638, 579] width 575 height 40
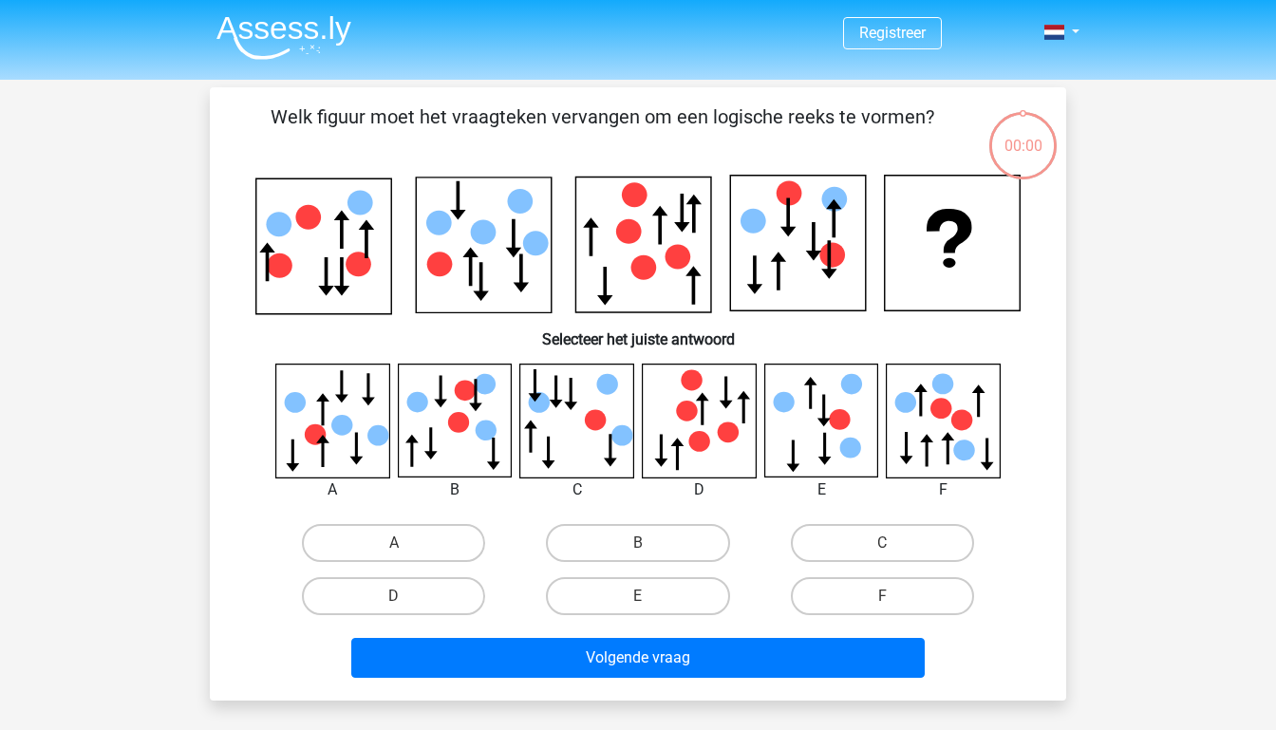
scroll to position [87, 0]
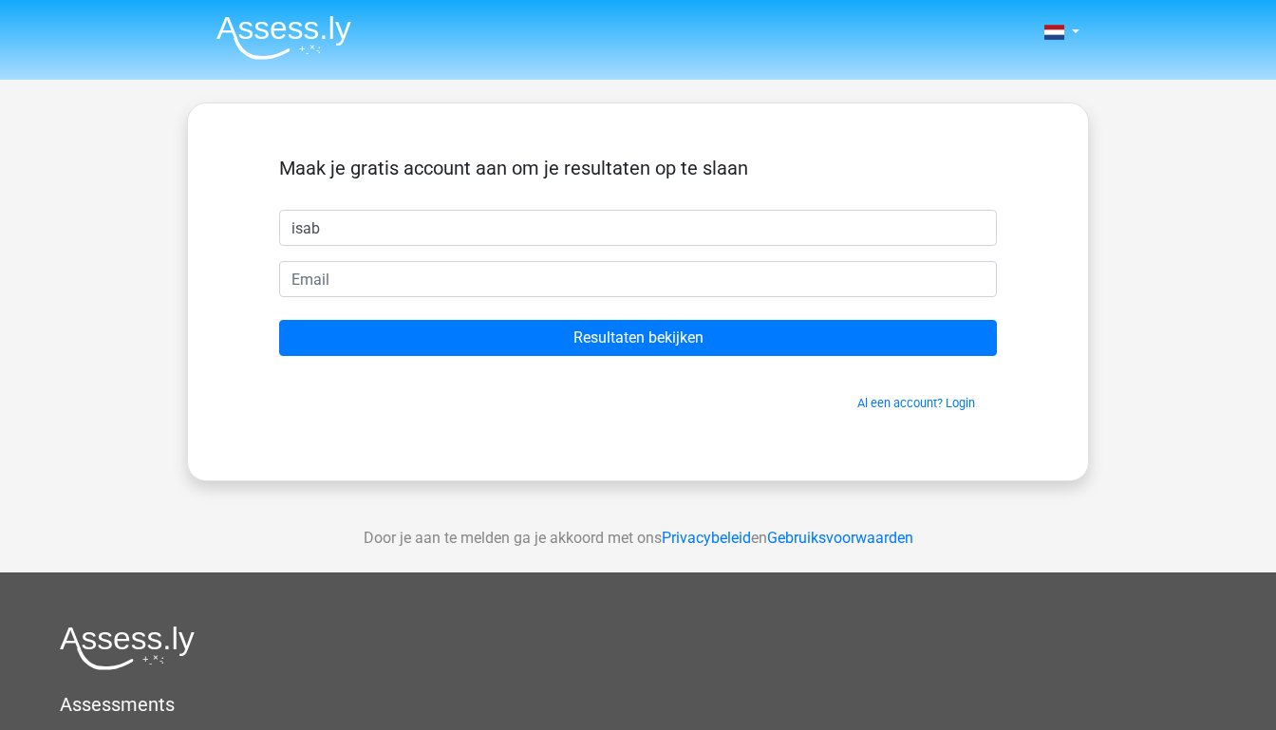
type input "[PERSON_NAME]"
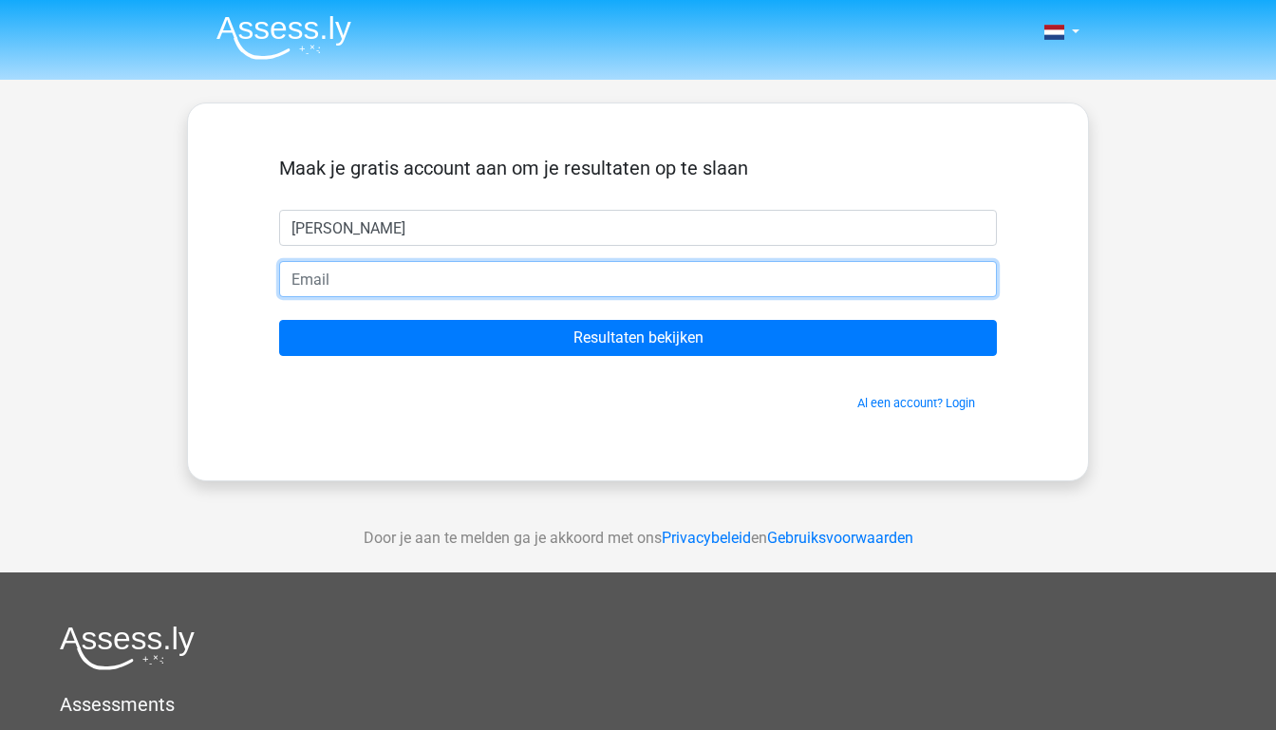
click at [368, 279] on input "email" at bounding box center [638, 279] width 718 height 36
type input "[EMAIL_ADDRESS][DOMAIN_NAME]"
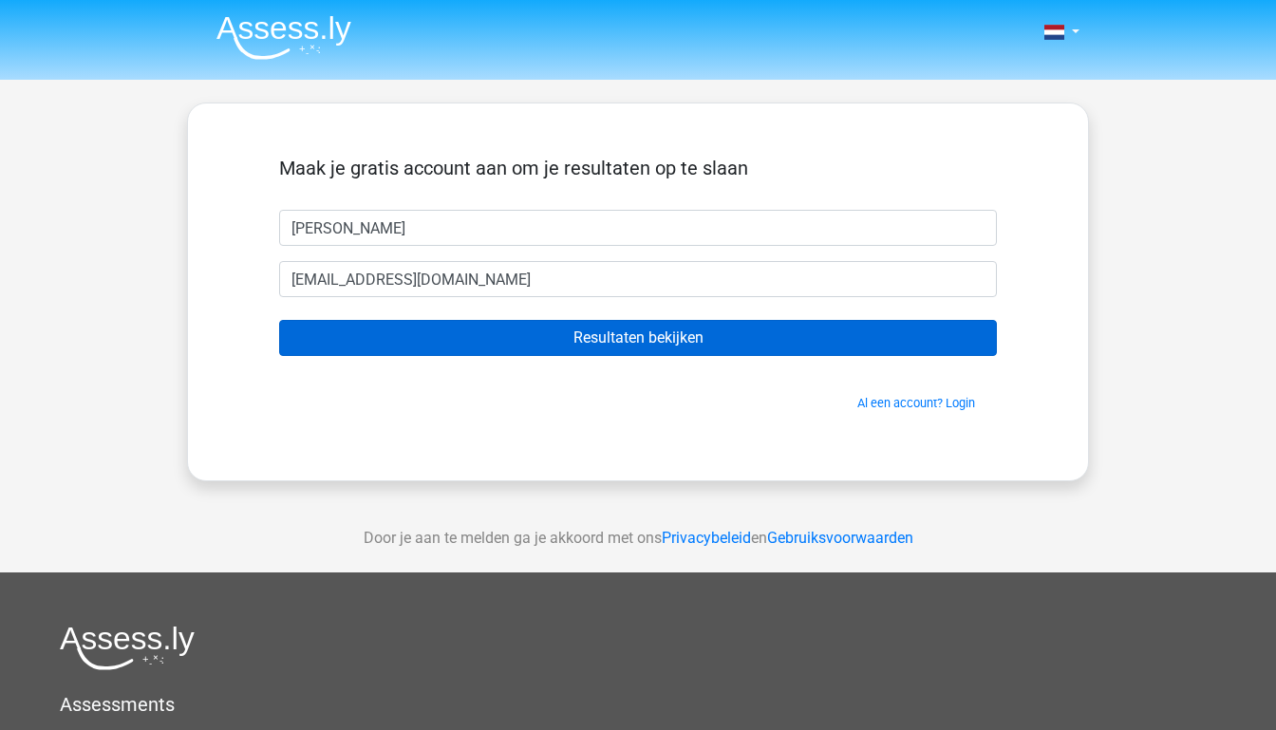
click at [551, 342] on input "Resultaten bekijken" at bounding box center [638, 338] width 718 height 36
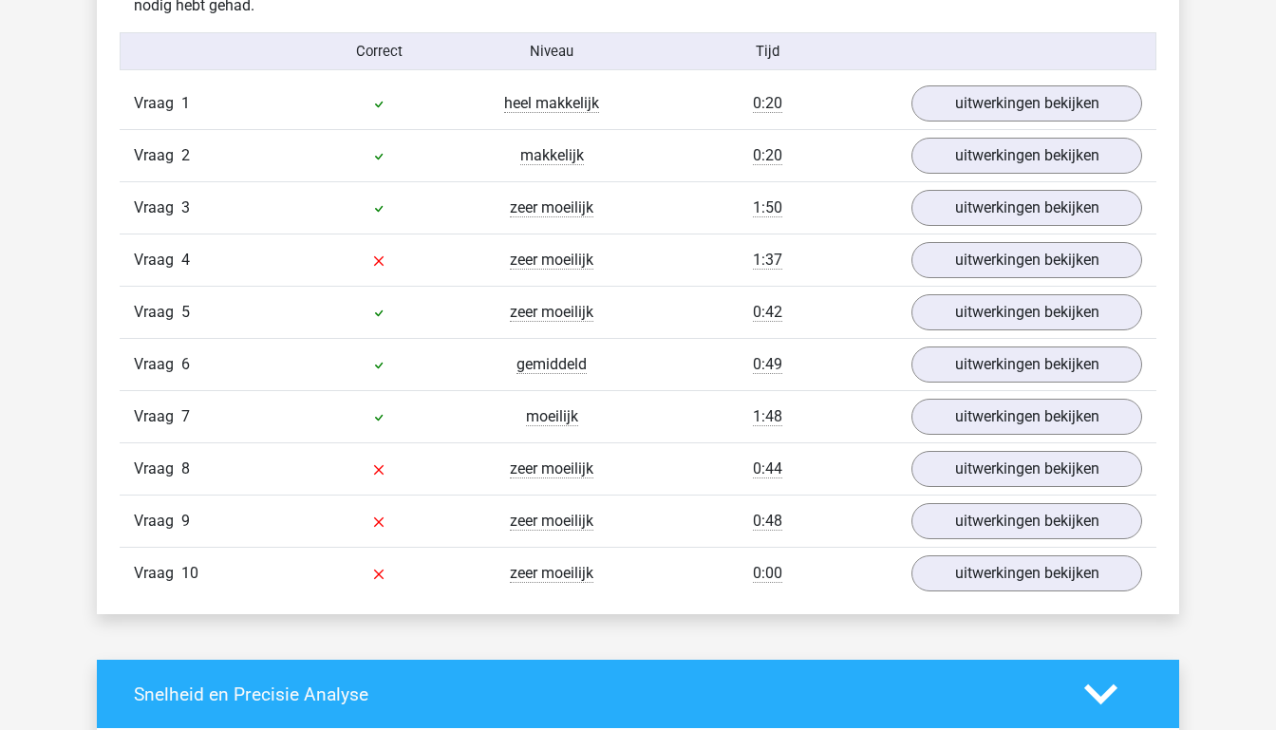
scroll to position [1561, 0]
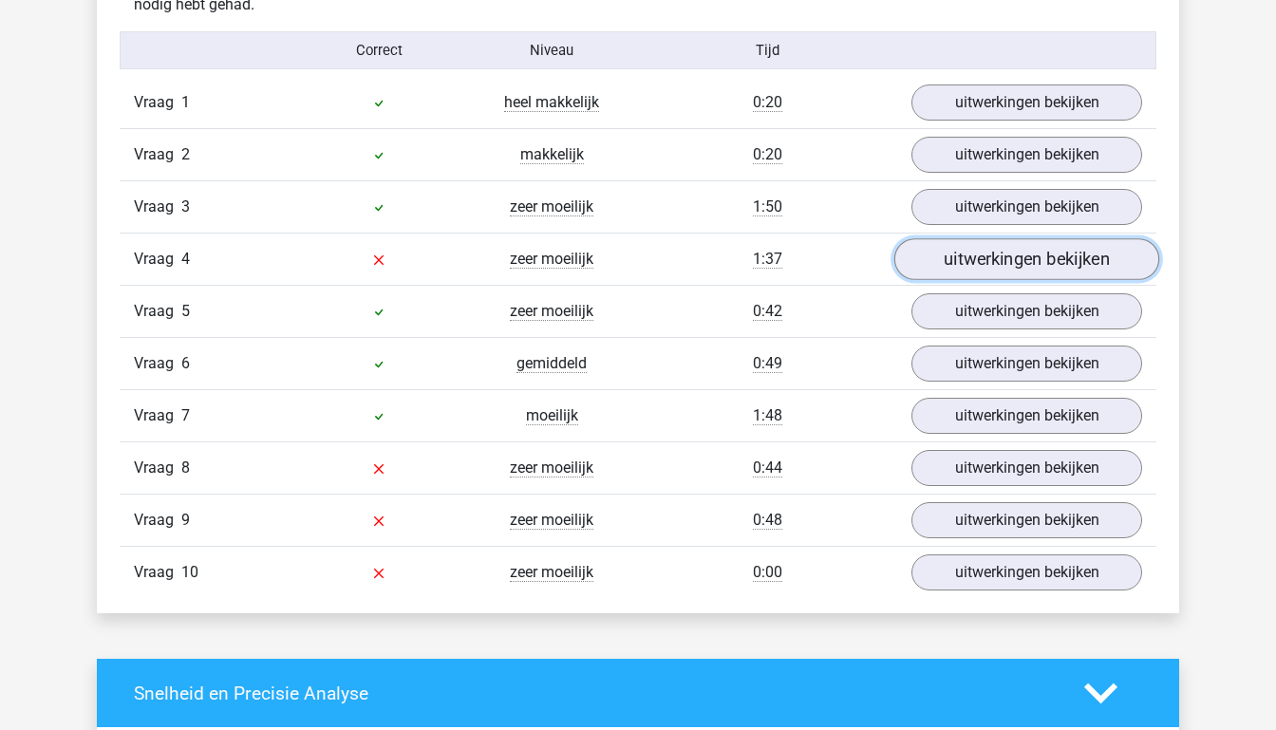
click at [1063, 239] on link "uitwerkingen bekijken" at bounding box center [1027, 260] width 265 height 42
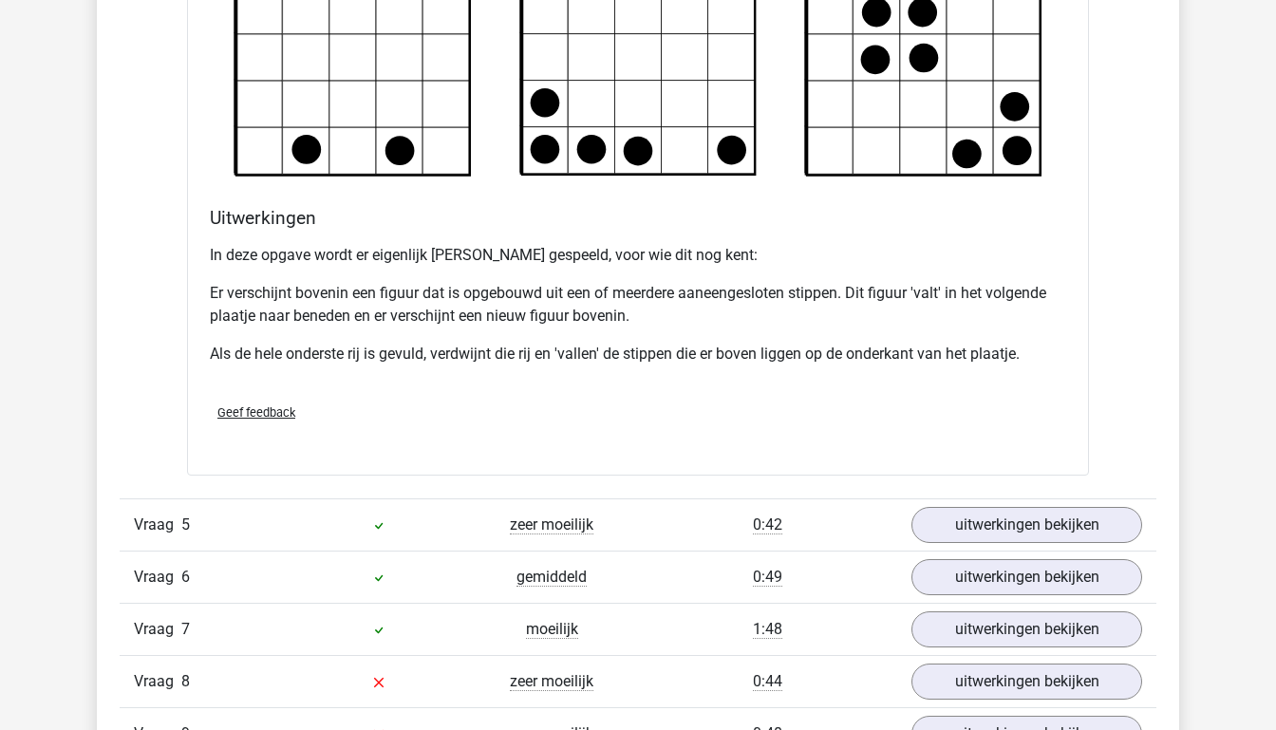
scroll to position [2484, 0]
